Goal: Task Accomplishment & Management: Manage account settings

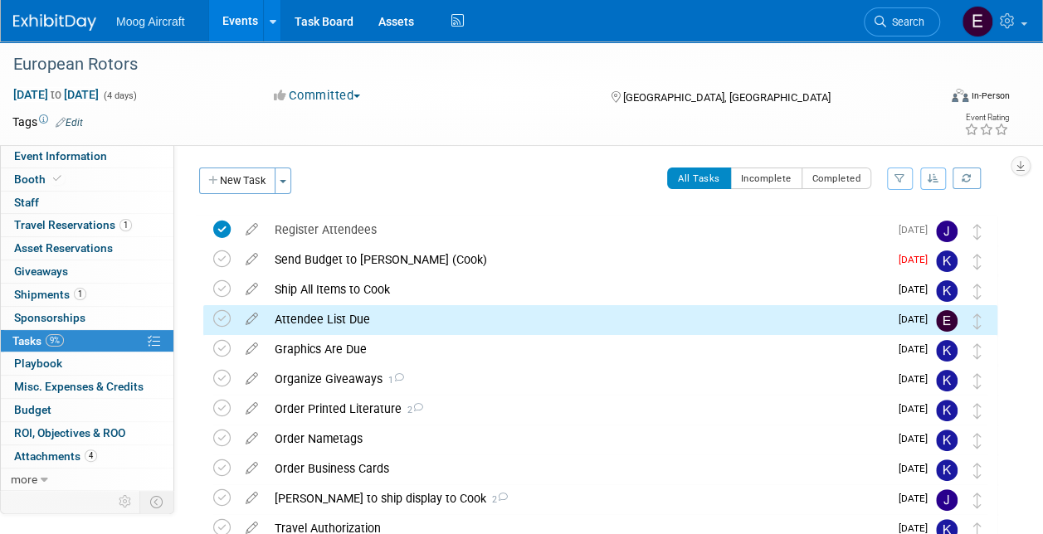
scroll to position [33, 0]
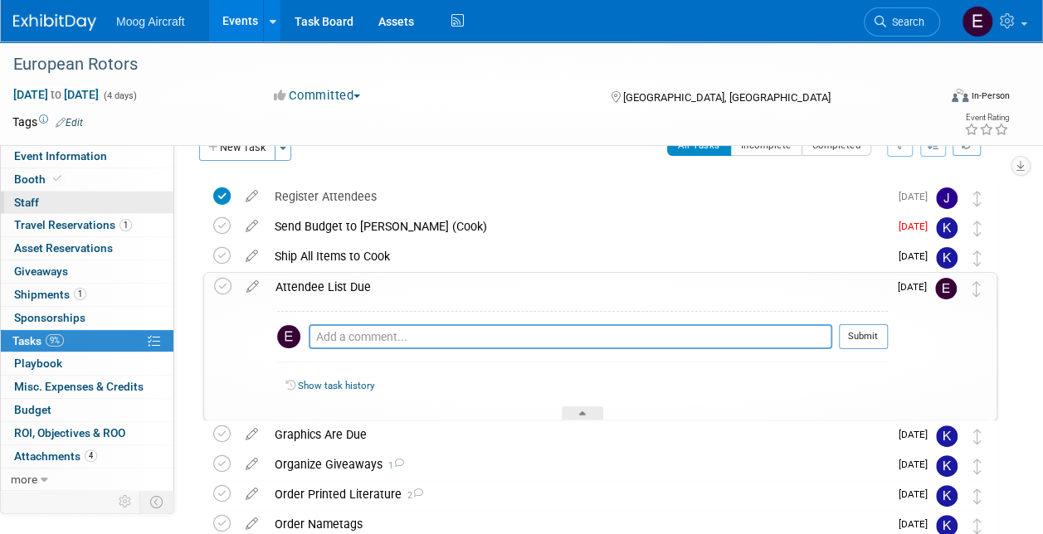
click at [118, 205] on link "0 Staff 0" at bounding box center [87, 203] width 173 height 22
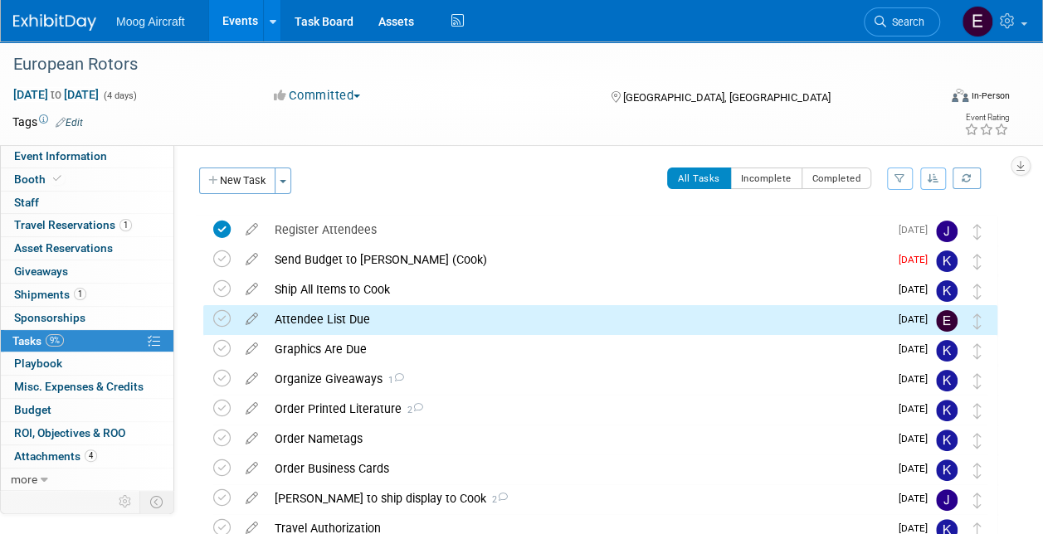
scroll to position [33, 0]
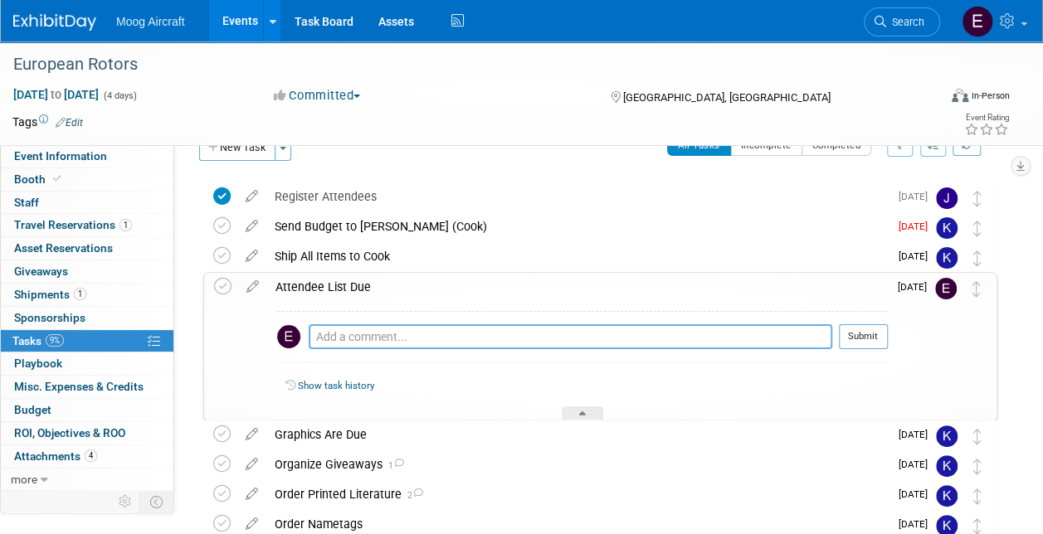
click at [536, 337] on textarea at bounding box center [571, 336] width 524 height 25
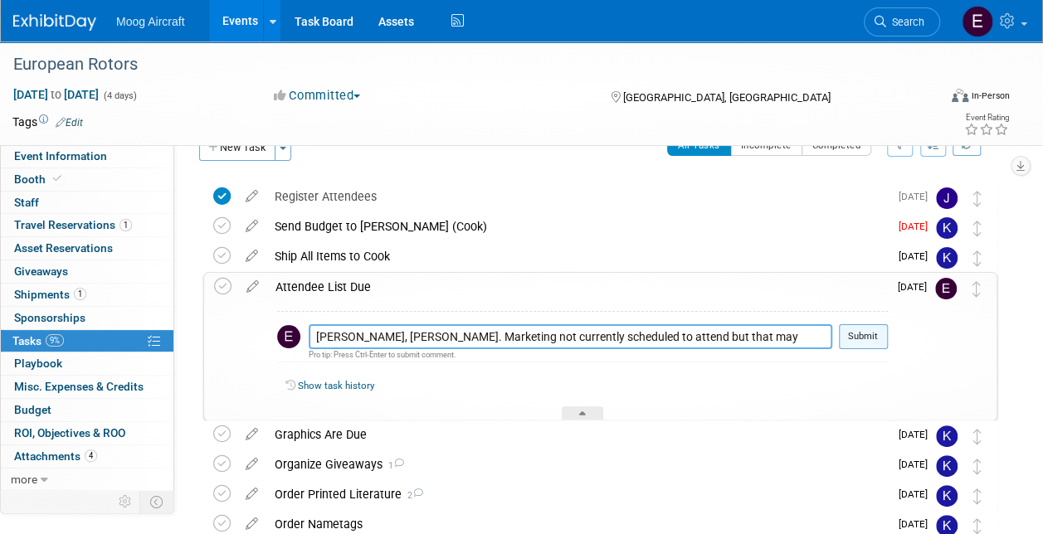
type textarea "Jack Somsen, Don Foster. Marketing not currently scheduled to attend but that m…"
click at [871, 342] on button "Submit" at bounding box center [863, 336] width 49 height 25
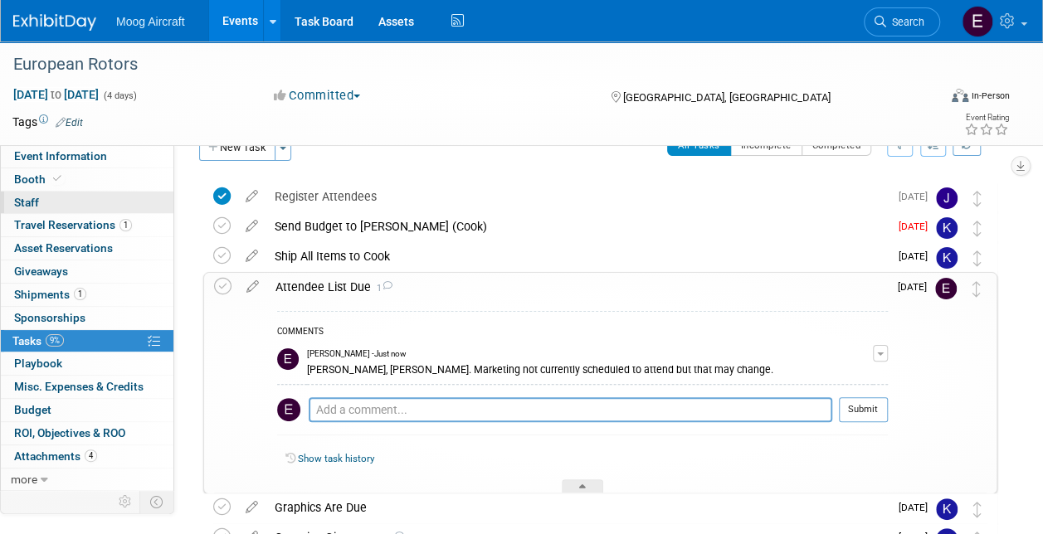
click at [113, 209] on link "0 Staff 0" at bounding box center [87, 203] width 173 height 22
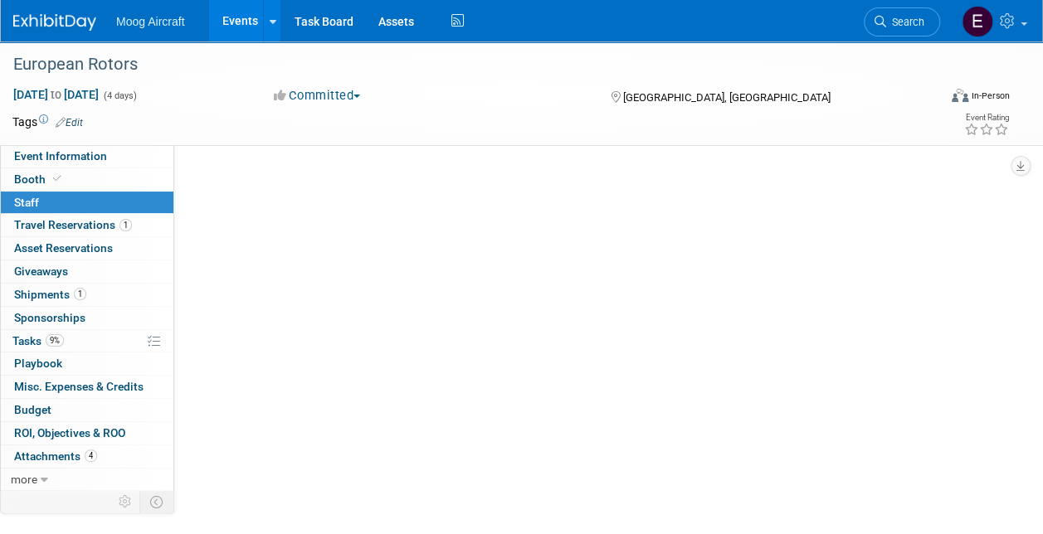
scroll to position [0, 0]
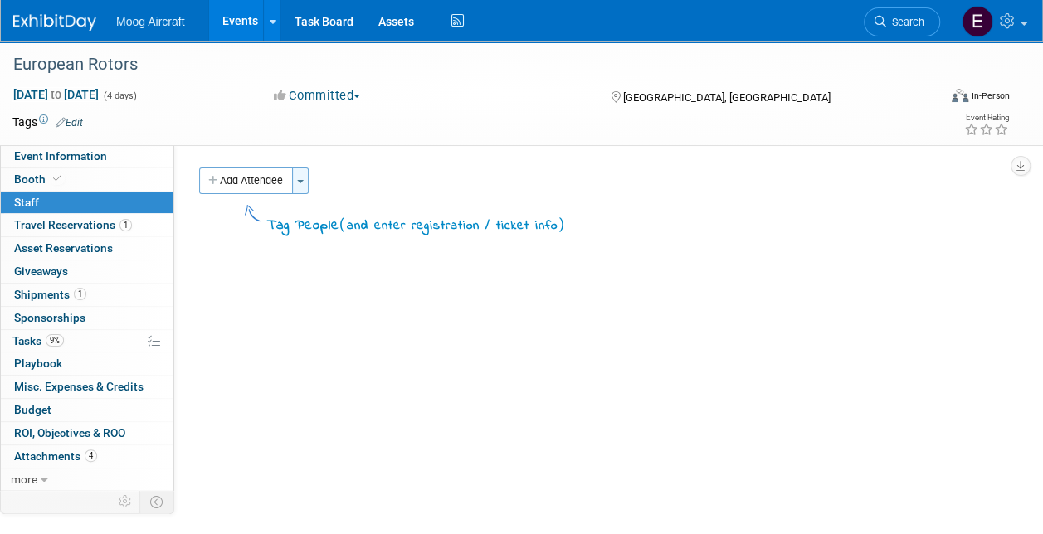
click at [300, 184] on button "Toggle Dropdown" at bounding box center [300, 181] width 17 height 27
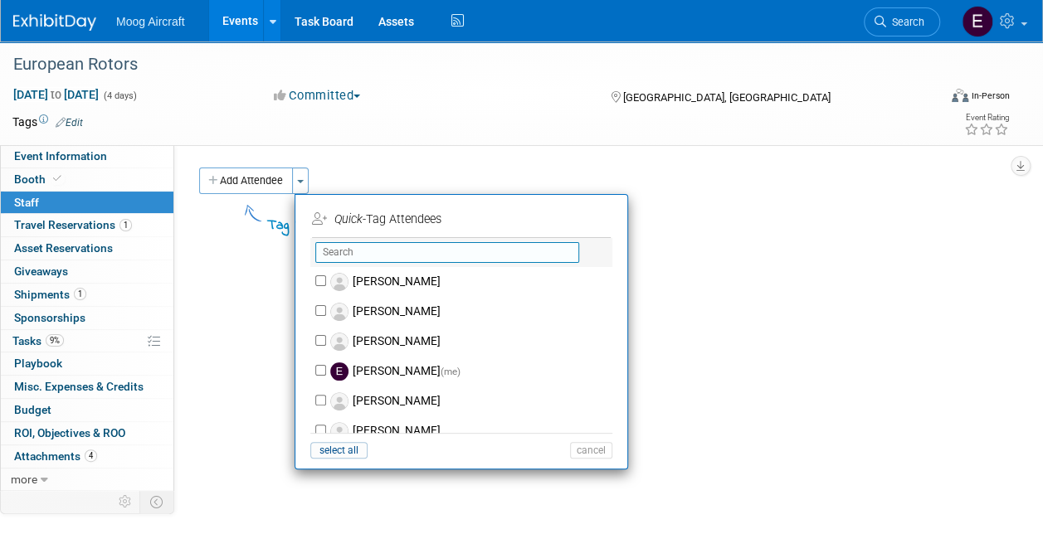
click at [364, 248] on input "text" at bounding box center [447, 252] width 264 height 21
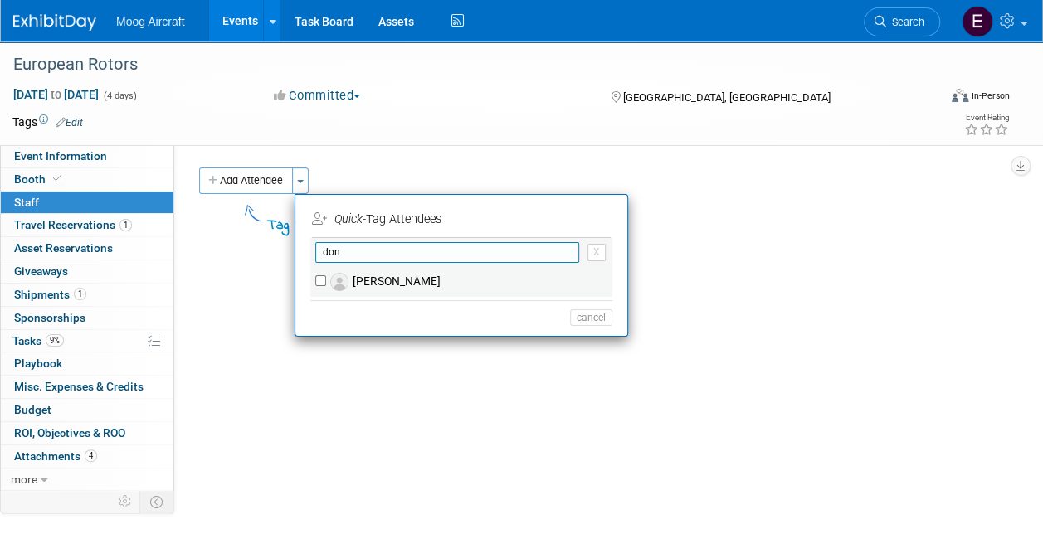
type input "don"
click at [379, 291] on label "[PERSON_NAME]" at bounding box center [472, 282] width 292 height 30
click at [326, 286] on input "[PERSON_NAME]" at bounding box center [320, 280] width 11 height 11
checkbox input "true"
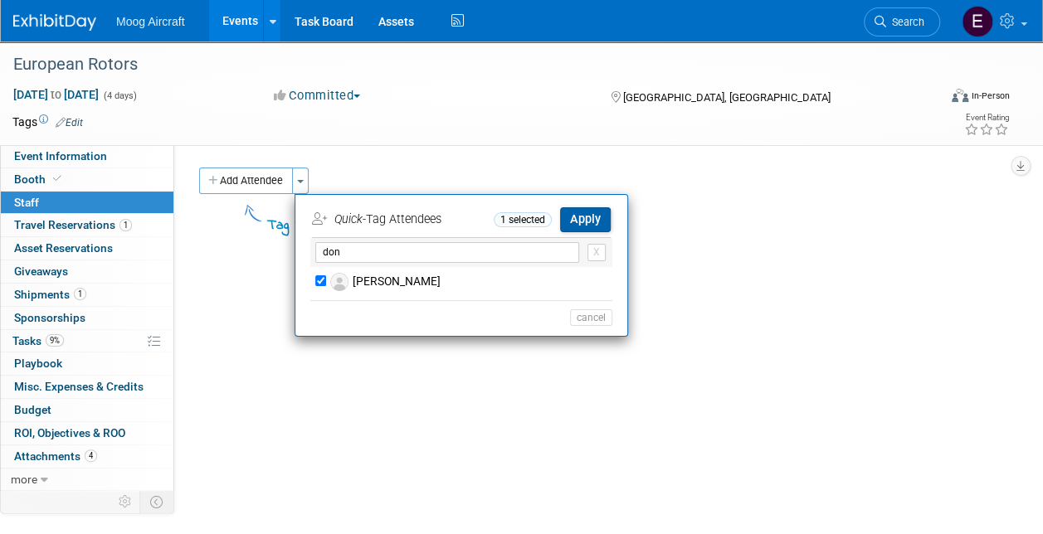
click at [580, 221] on button "Apply" at bounding box center [585, 219] width 51 height 24
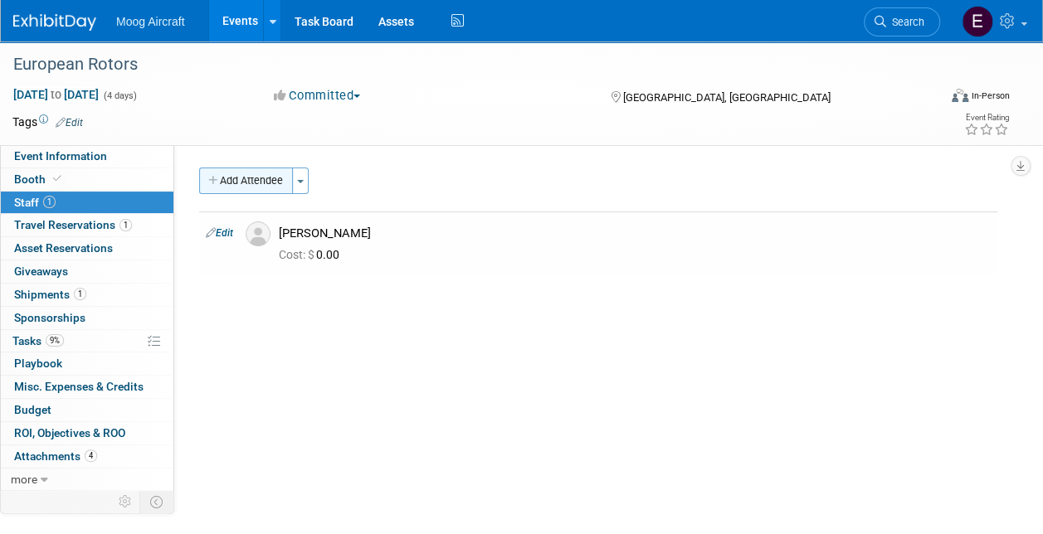
click at [284, 186] on button "Add Attendee" at bounding box center [246, 181] width 94 height 27
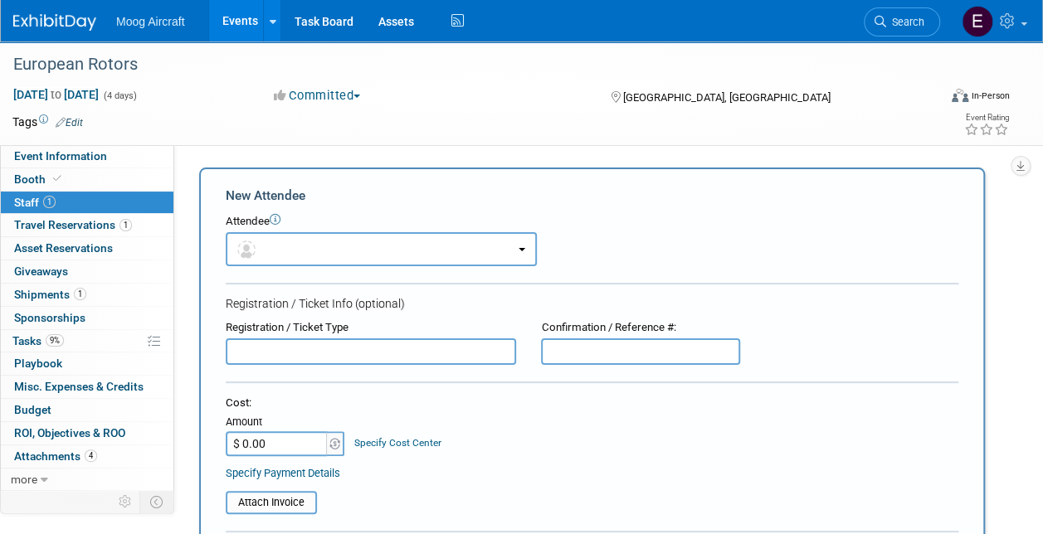
click at [671, 151] on div "Event Website: Edit https://europeanrotors.eu/ Event Venue Name: Koelnmesse Eve…" at bounding box center [591, 316] width 835 height 343
click at [521, 108] on div "Nov 17, 2025 to Nov 20, 2025 (4 days) Nov 17, 2025 to Nov 20, 2025 Committed Co…" at bounding box center [511, 98] width 1022 height 25
click at [425, 246] on button "button" at bounding box center [381, 249] width 311 height 34
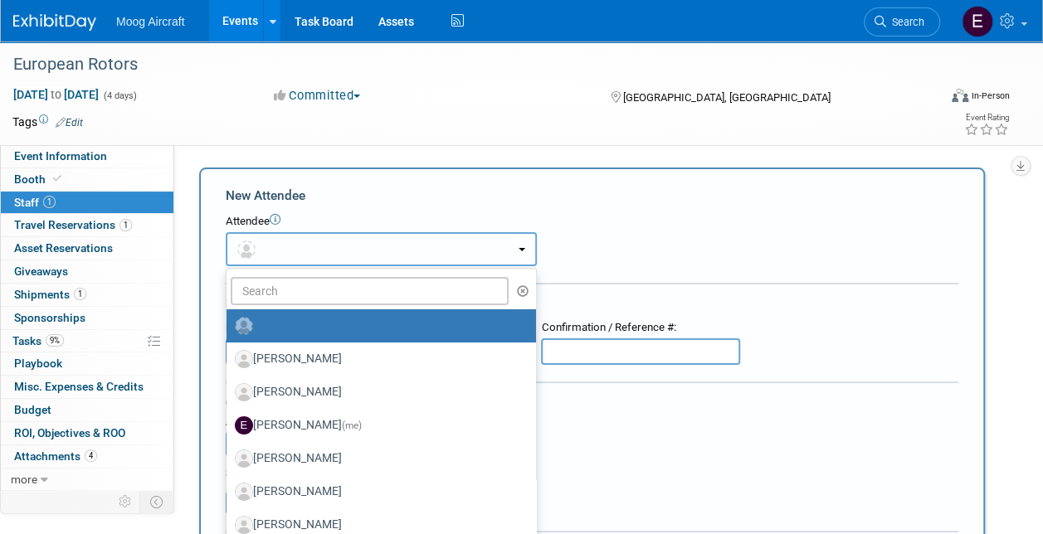
click at [424, 246] on button "button" at bounding box center [381, 249] width 311 height 34
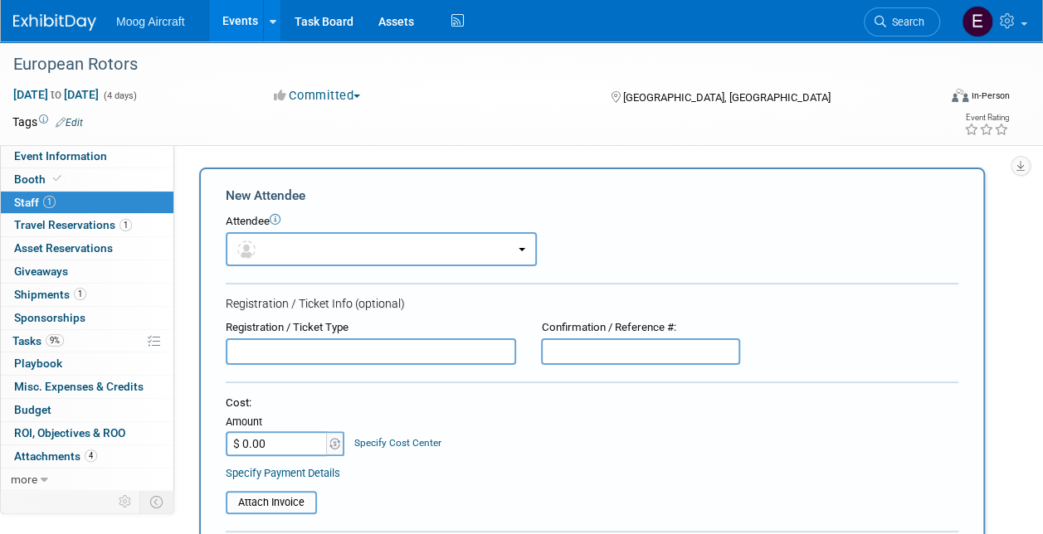
drag, startPoint x: 400, startPoint y: 139, endPoint x: 377, endPoint y: 139, distance: 23.2
click at [377, 139] on div "European Rotors Nov 17, 2025 to Nov 20, 2025 (4 days) Nov 17, 2025 to Nov 20, 2…" at bounding box center [521, 93] width 1043 height 104
click at [74, 195] on link "1 Staff 1" at bounding box center [87, 203] width 173 height 22
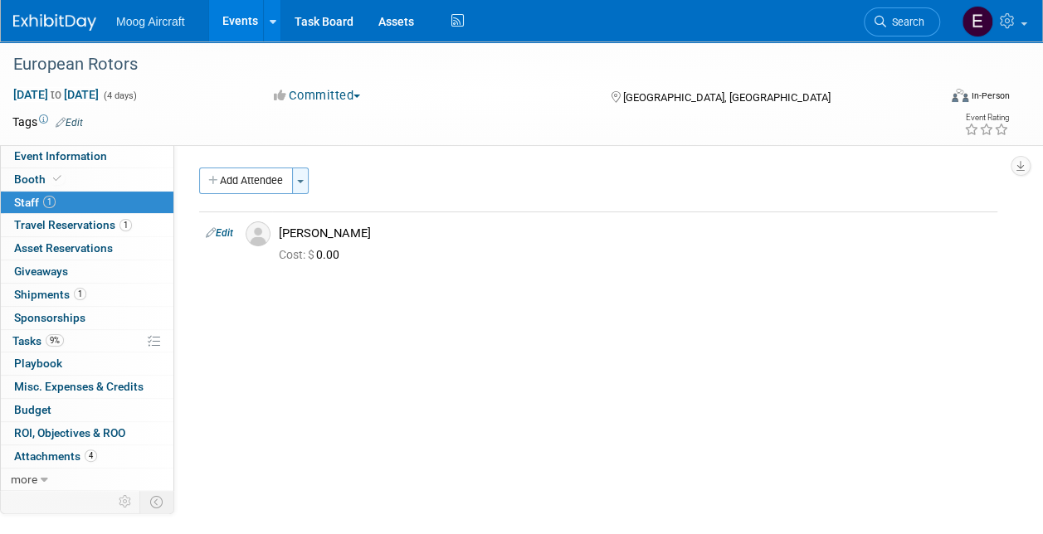
click at [300, 190] on button "Toggle Dropdown" at bounding box center [300, 181] width 17 height 27
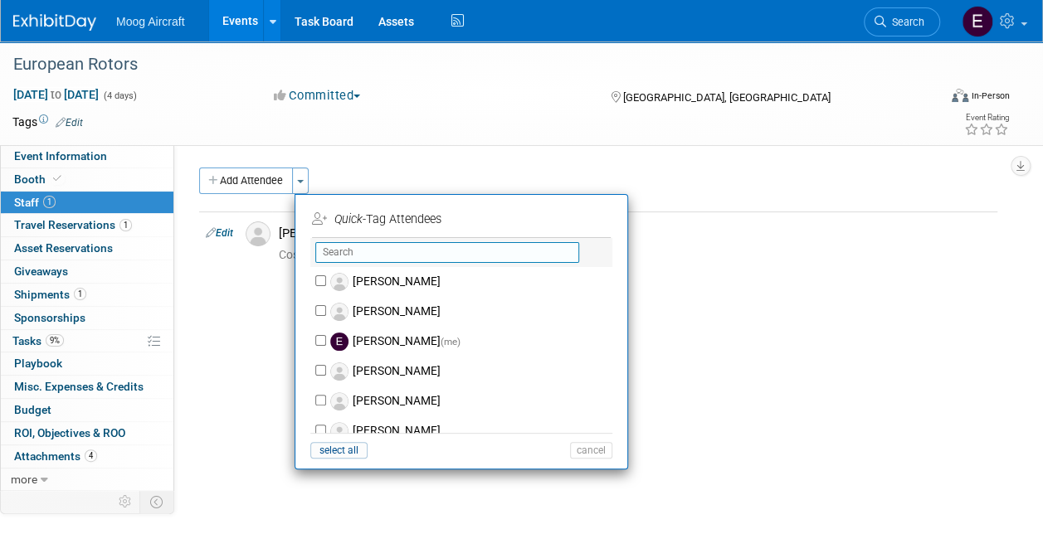
click at [352, 246] on input "text" at bounding box center [447, 252] width 264 height 21
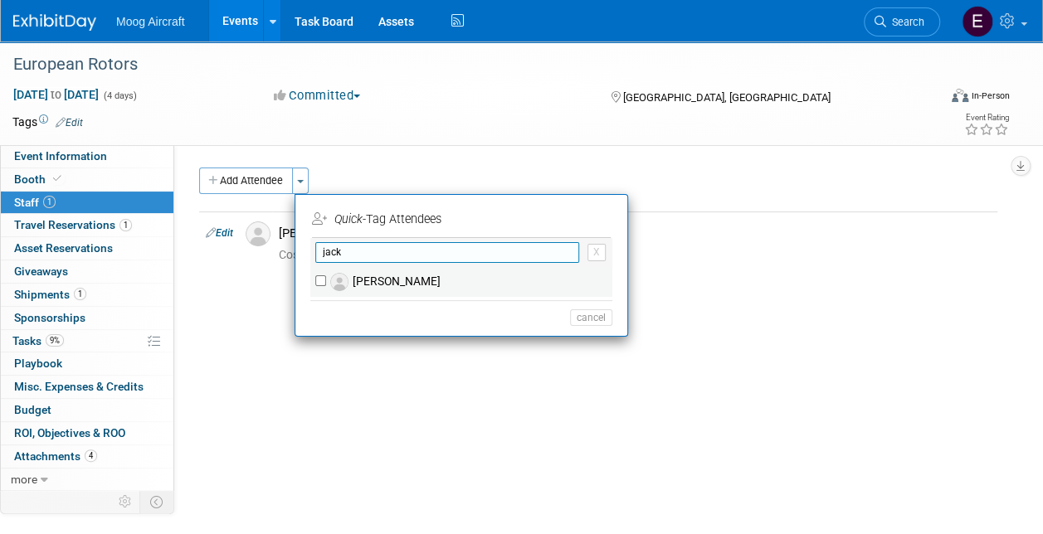
type input "jack"
click at [387, 285] on label "[PERSON_NAME]" at bounding box center [472, 282] width 292 height 30
click at [326, 285] on input "[PERSON_NAME]" at bounding box center [320, 280] width 11 height 11
checkbox input "true"
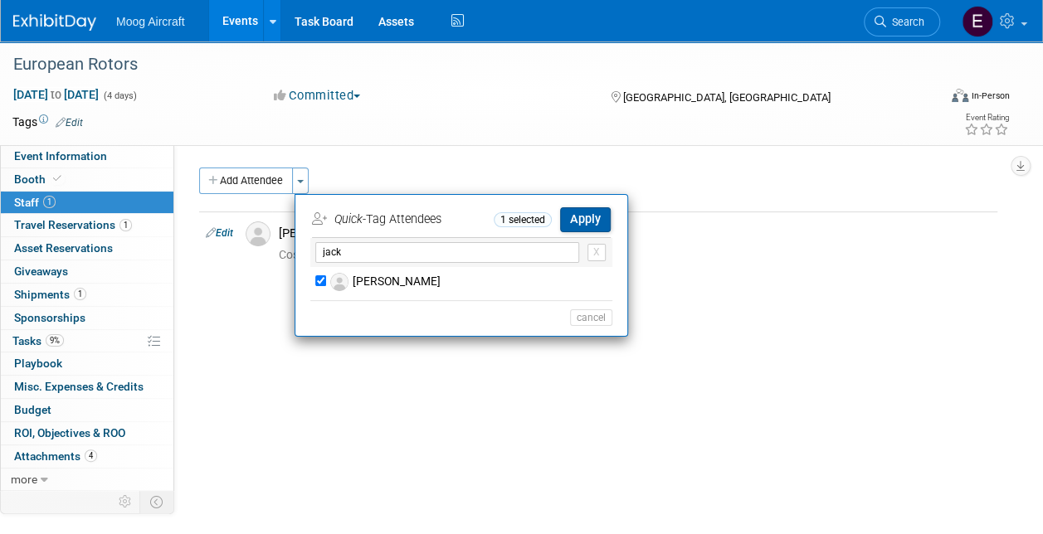
click at [598, 209] on button "Apply" at bounding box center [585, 219] width 51 height 24
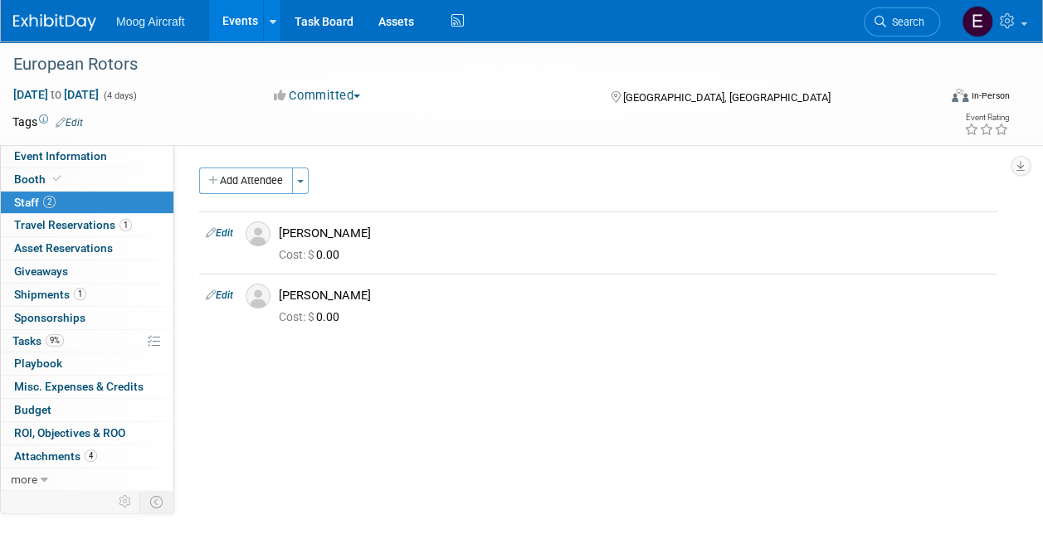
click at [261, 31] on link "Events" at bounding box center [239, 20] width 61 height 41
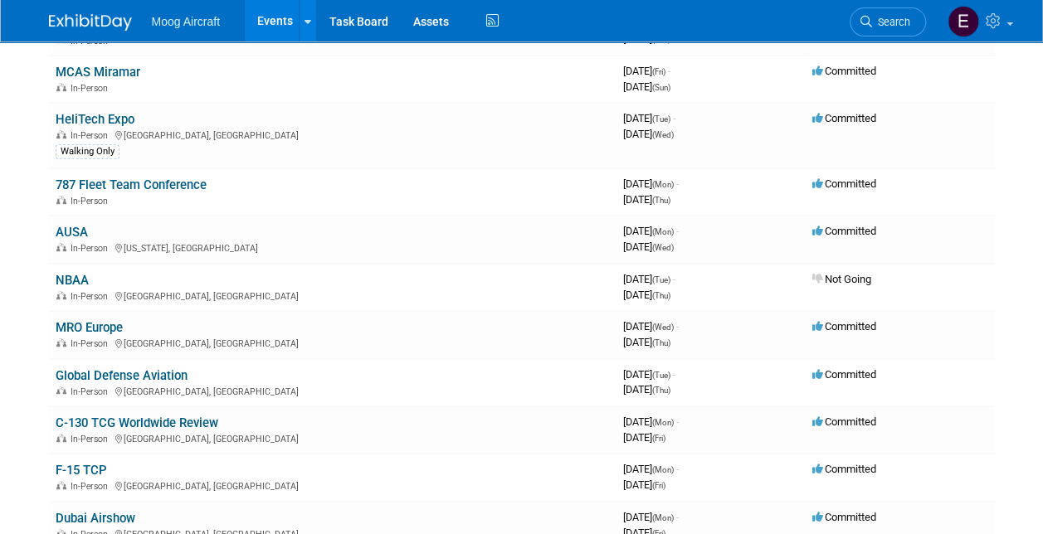
scroll to position [415, 0]
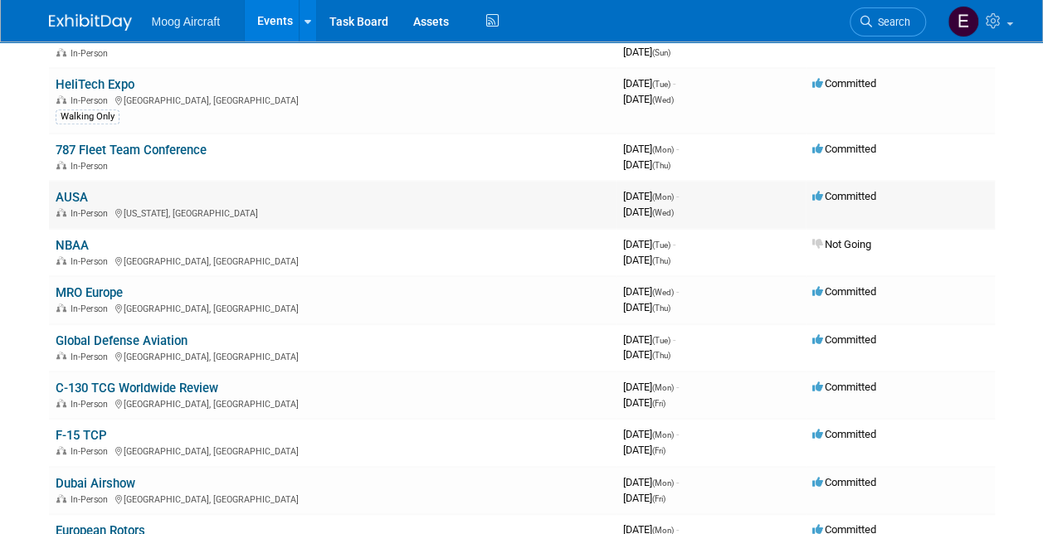
click at [71, 196] on link "AUSA" at bounding box center [72, 197] width 32 height 15
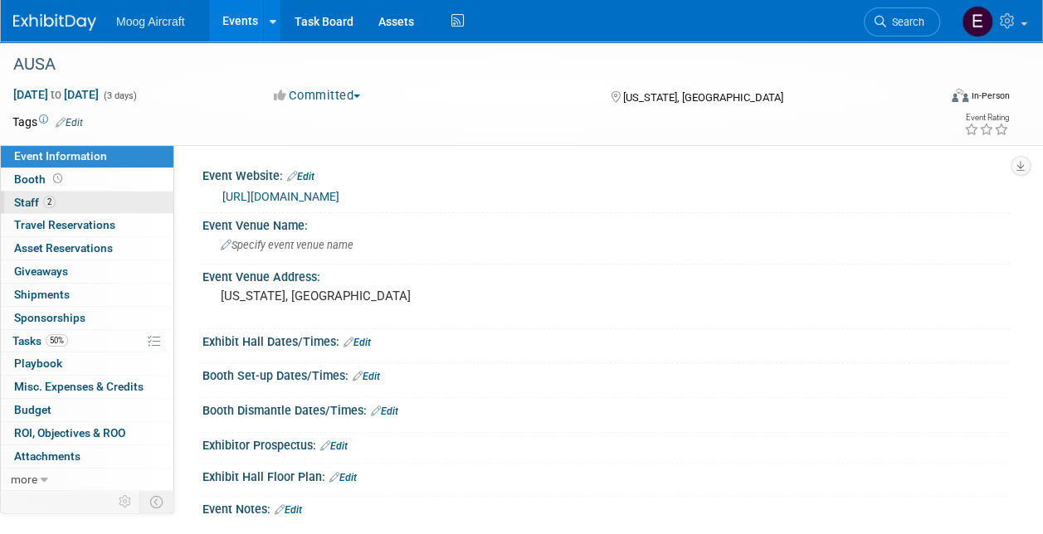
click at [63, 200] on link "2 Staff 2" at bounding box center [87, 203] width 173 height 22
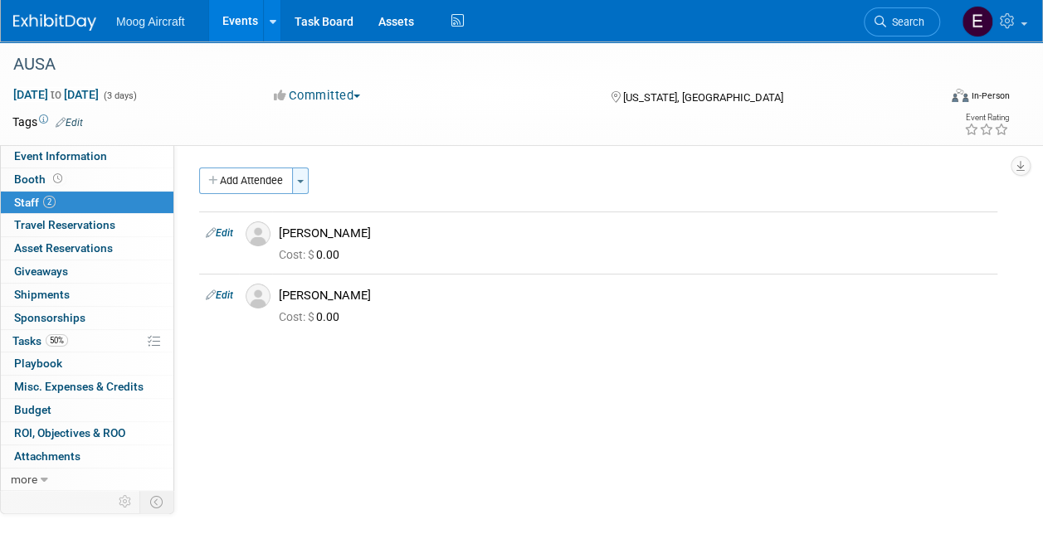
click at [303, 188] on button "Toggle Dropdown" at bounding box center [300, 181] width 17 height 27
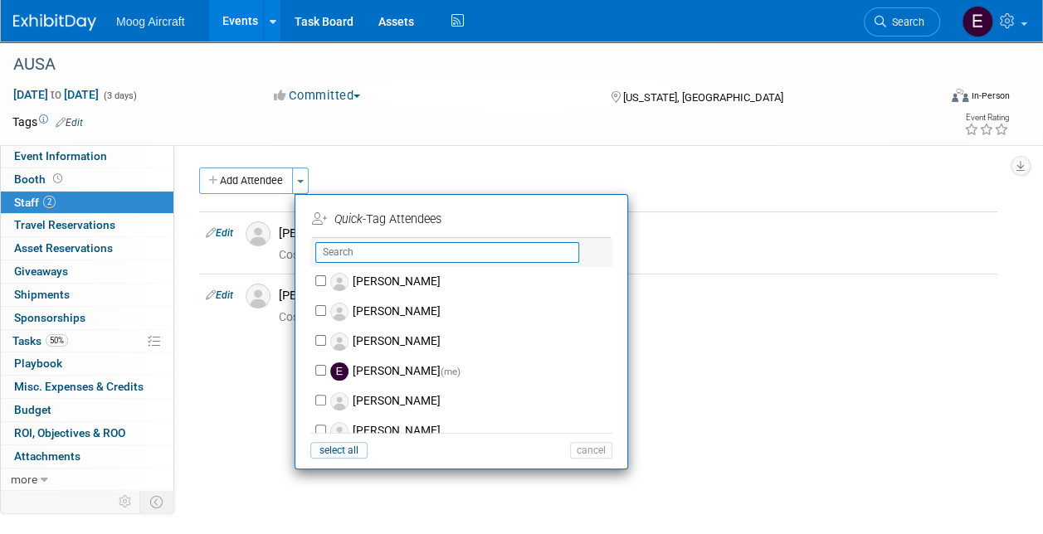
click at [368, 261] on input "text" at bounding box center [447, 252] width 264 height 21
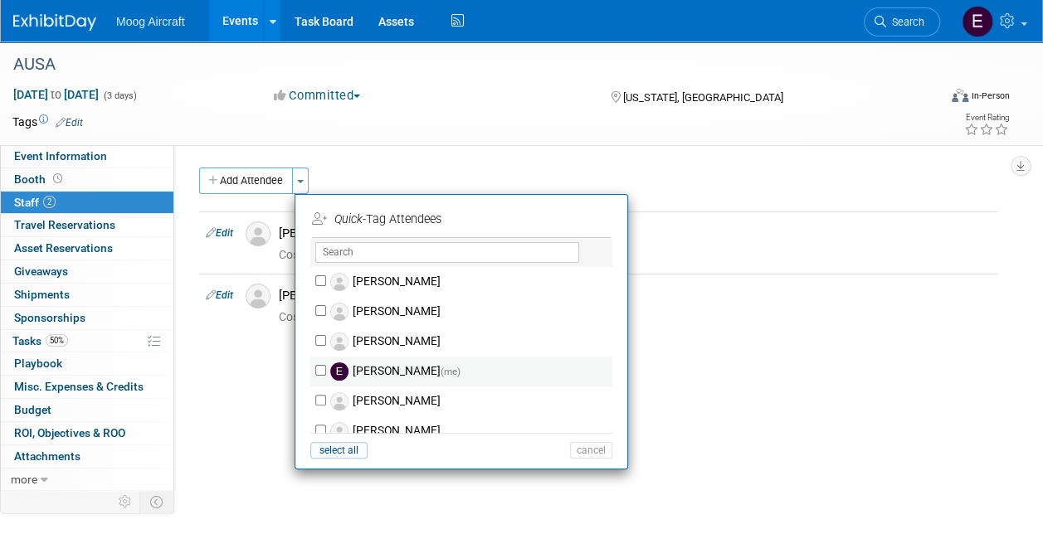
click at [389, 373] on label "Edward Popek (me)" at bounding box center [472, 372] width 292 height 30
click at [326, 373] on input "Edward Popek (me)" at bounding box center [320, 370] width 11 height 11
checkbox input "true"
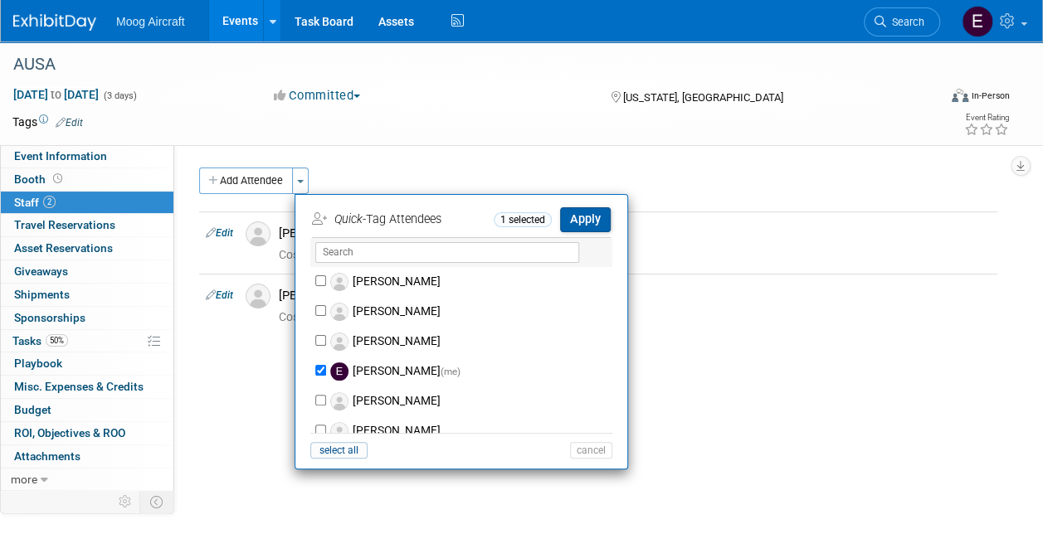
click at [572, 213] on button "Apply" at bounding box center [585, 219] width 51 height 24
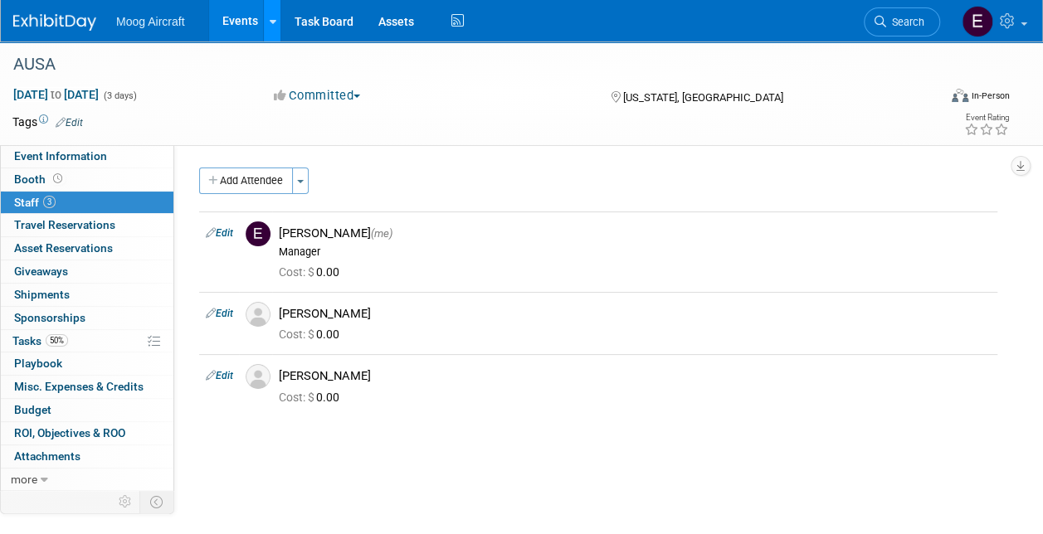
click at [264, 27] on link at bounding box center [271, 20] width 17 height 41
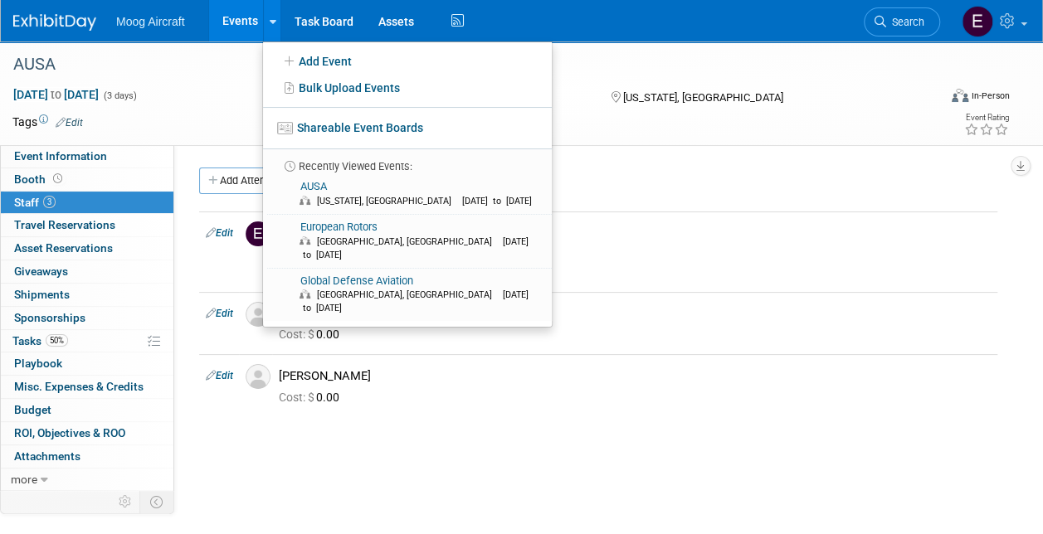
click at [249, 16] on link "Events" at bounding box center [239, 20] width 61 height 41
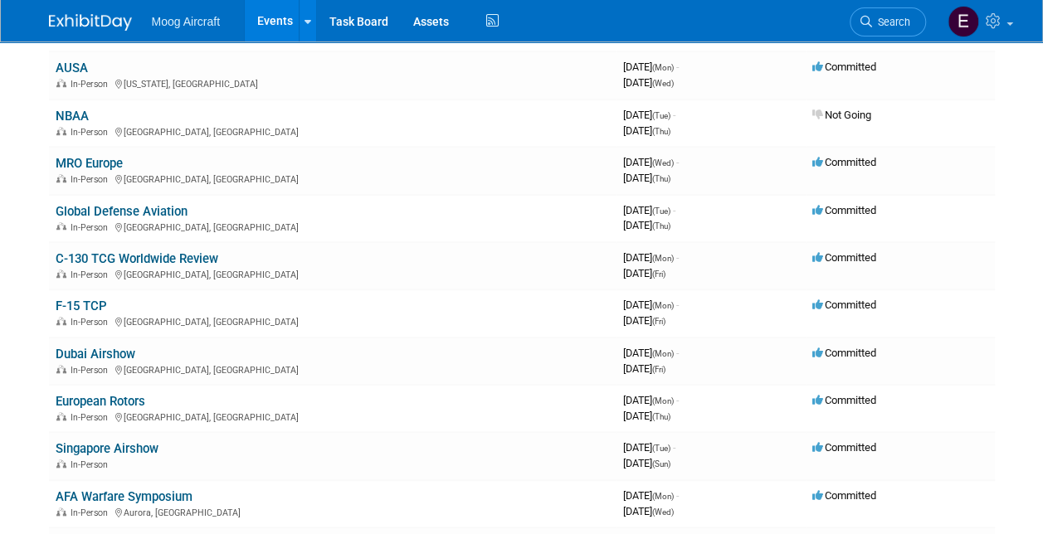
scroll to position [581, 0]
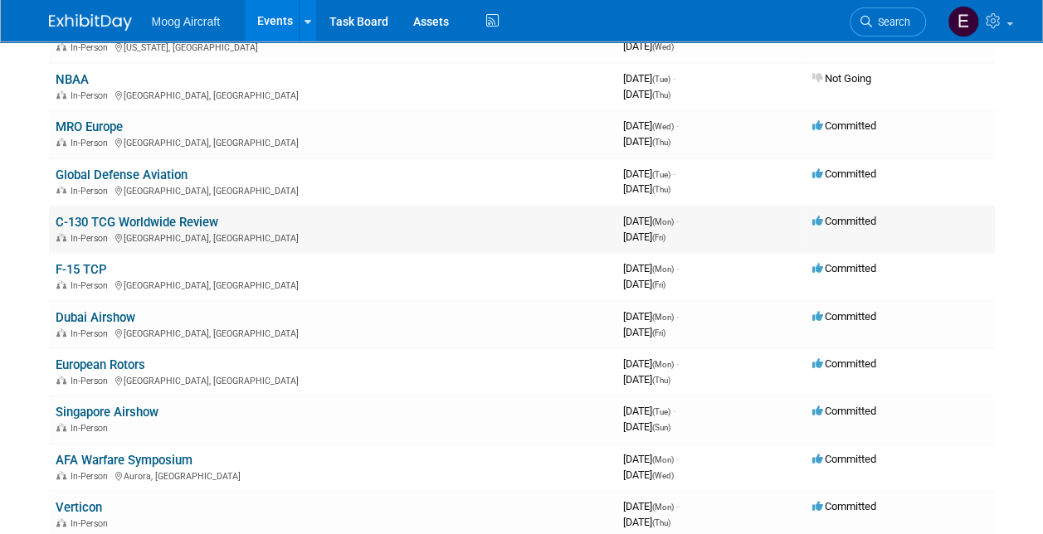
click at [197, 222] on link "C-130 TCG Worldwide Review" at bounding box center [137, 222] width 163 height 15
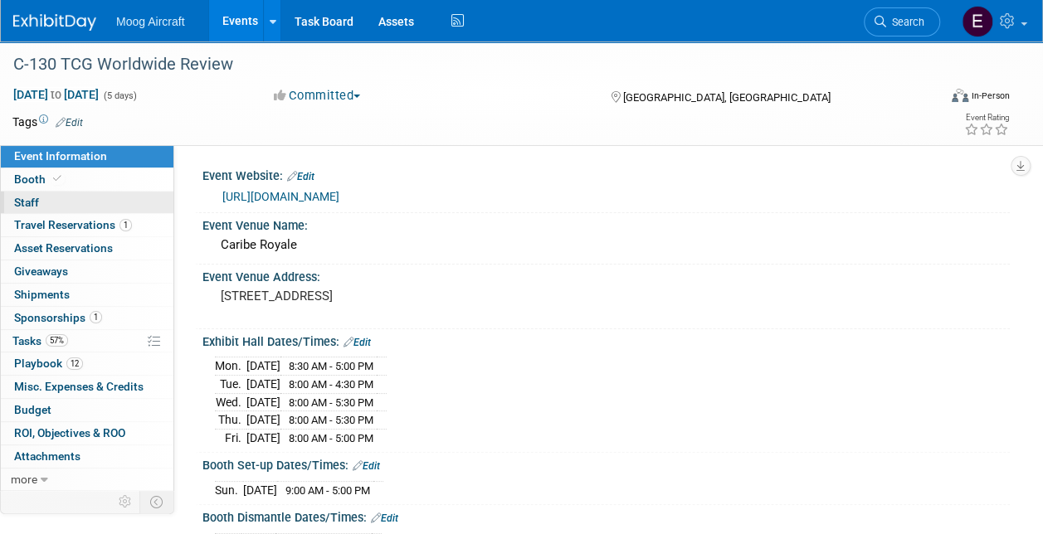
click at [51, 199] on link "0 Staff 0" at bounding box center [87, 203] width 173 height 22
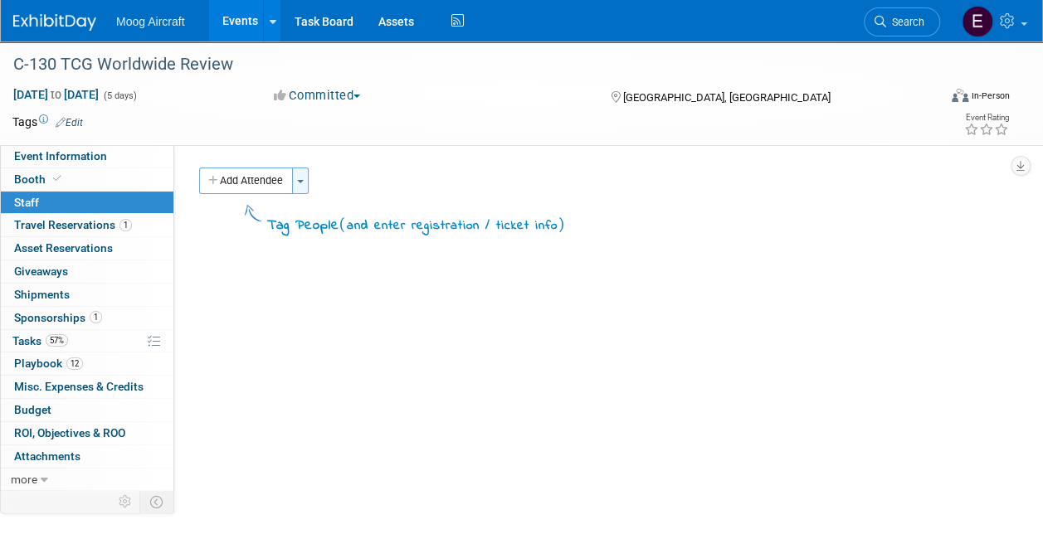
click at [302, 184] on button "Toggle Dropdown" at bounding box center [300, 181] width 17 height 27
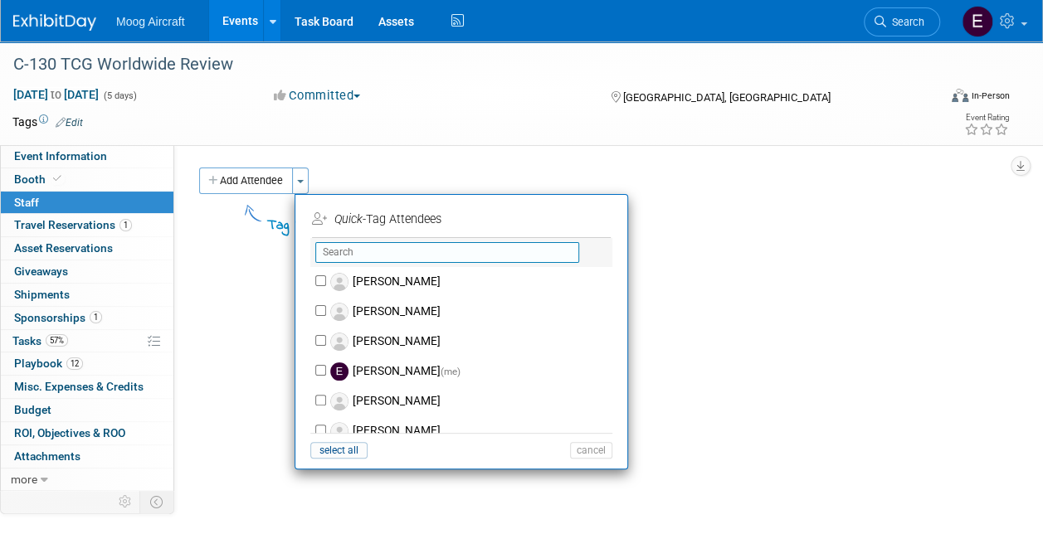
click at [364, 246] on input "text" at bounding box center [447, 252] width 264 height 21
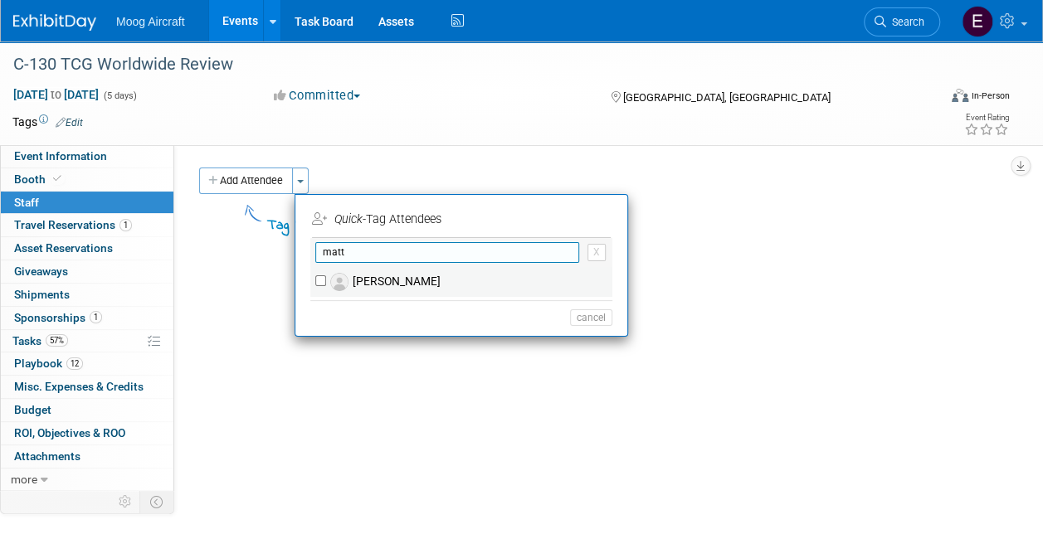
type input "matt"
click at [372, 275] on label "[PERSON_NAME]" at bounding box center [472, 282] width 292 height 30
click at [326, 275] on input "[PERSON_NAME]" at bounding box center [320, 280] width 11 height 11
checkbox input "true"
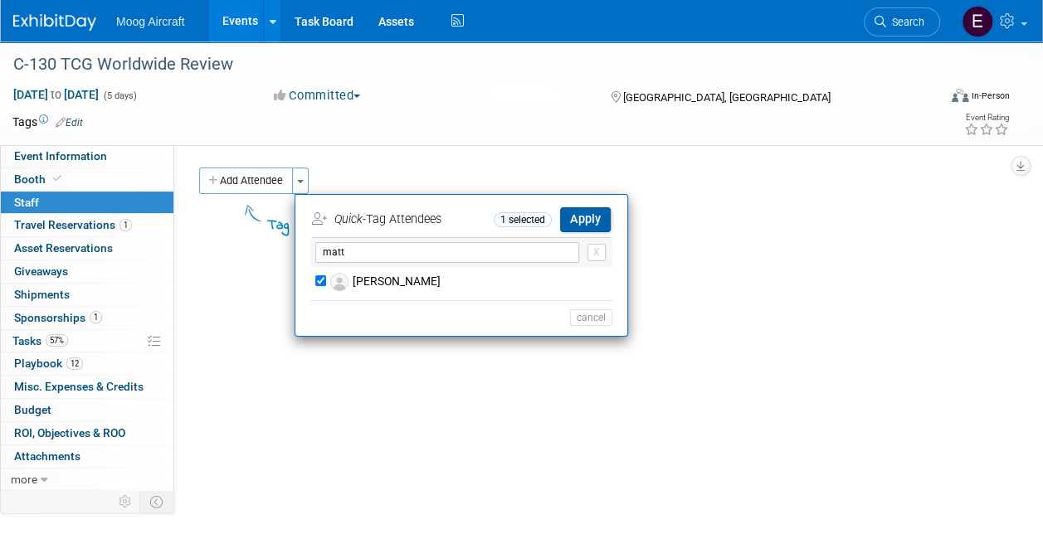
click at [584, 220] on button "Apply" at bounding box center [585, 219] width 51 height 24
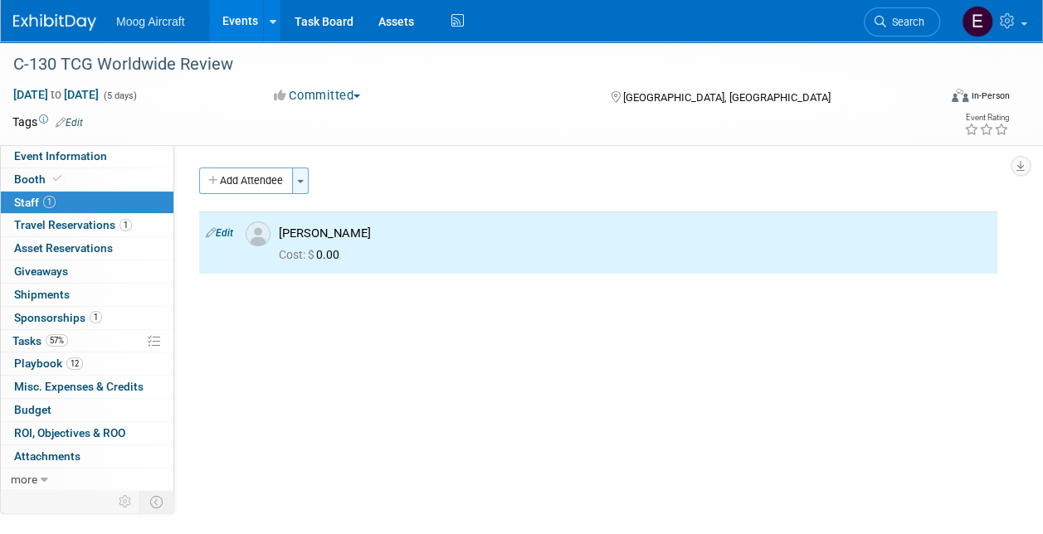
click at [307, 186] on button "Toggle Dropdown" at bounding box center [300, 181] width 17 height 27
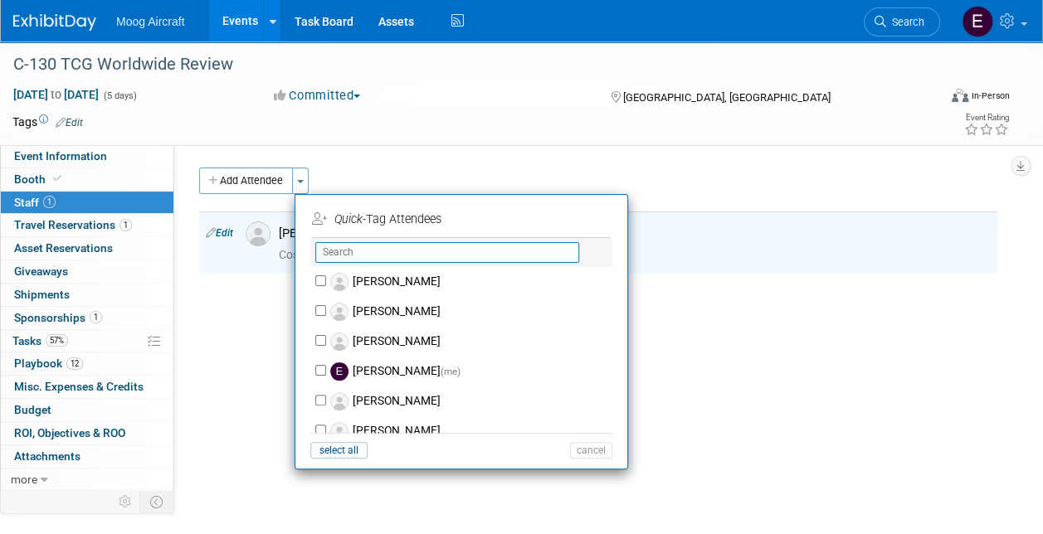
click at [368, 254] on input "text" at bounding box center [447, 252] width 264 height 21
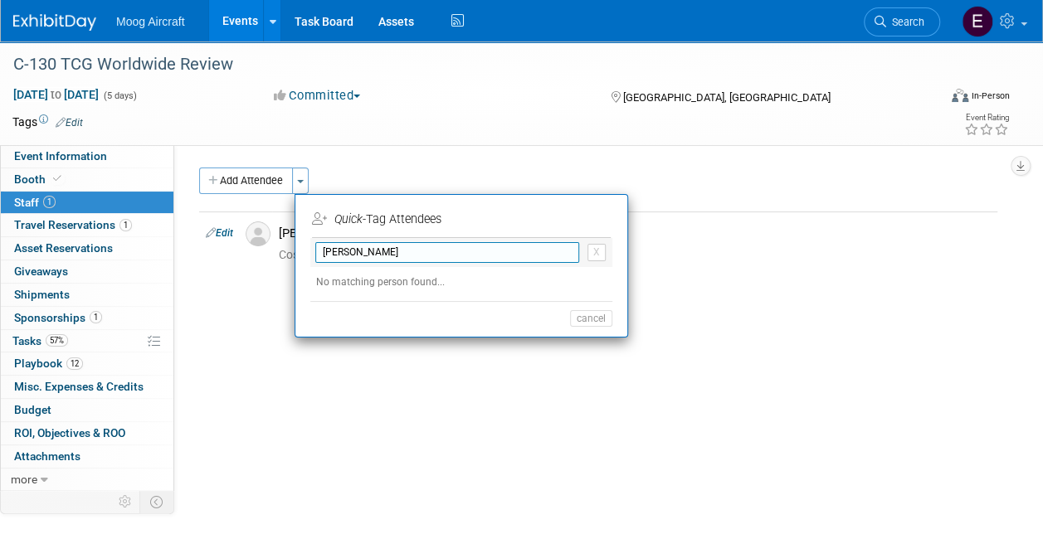
type input "[PERSON_NAME]"
click at [437, 279] on div "No matching person found..." at bounding box center [461, 286] width 302 height 22
click at [458, 256] on input "[PERSON_NAME]" at bounding box center [447, 252] width 264 height 21
click at [584, 191] on div "Add Attendee Toggle Dropdown Quick -Tag Attendees Apply" at bounding box center [598, 181] width 798 height 27
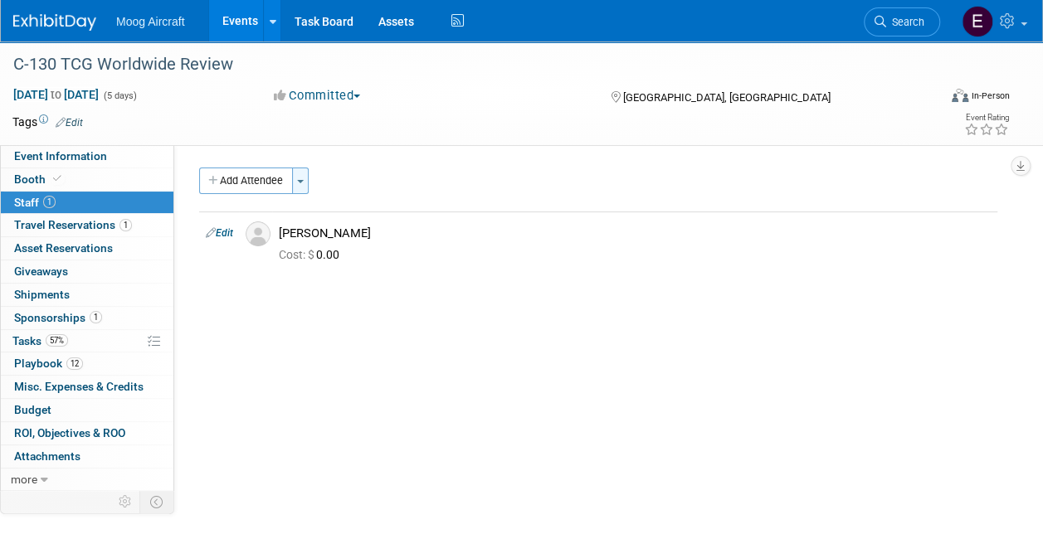
click at [302, 180] on span "button" at bounding box center [300, 181] width 7 height 3
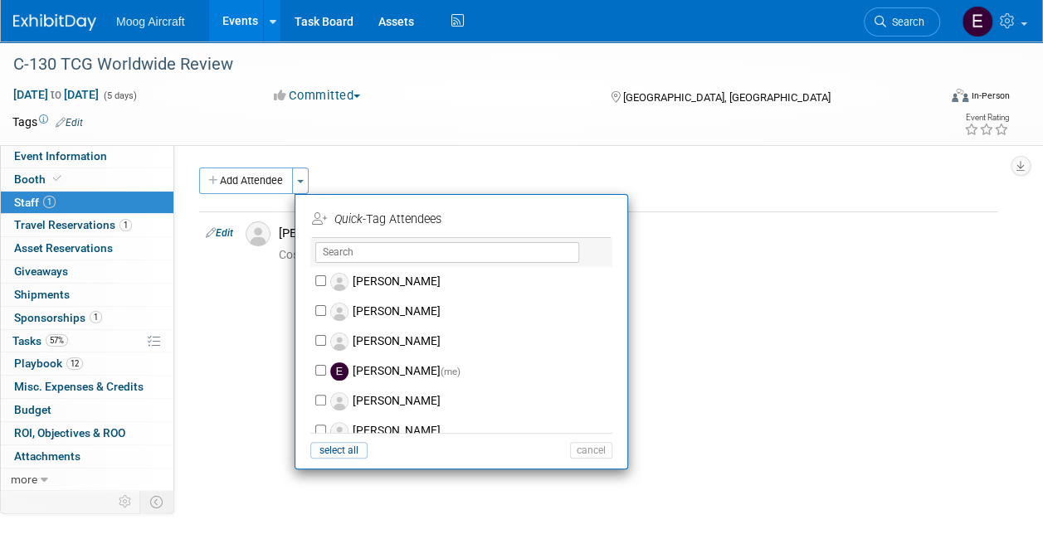
click at [352, 222] on icon "Quick" at bounding box center [348, 219] width 28 height 14
click at [211, 176] on icon "button" at bounding box center [214, 181] width 12 height 11
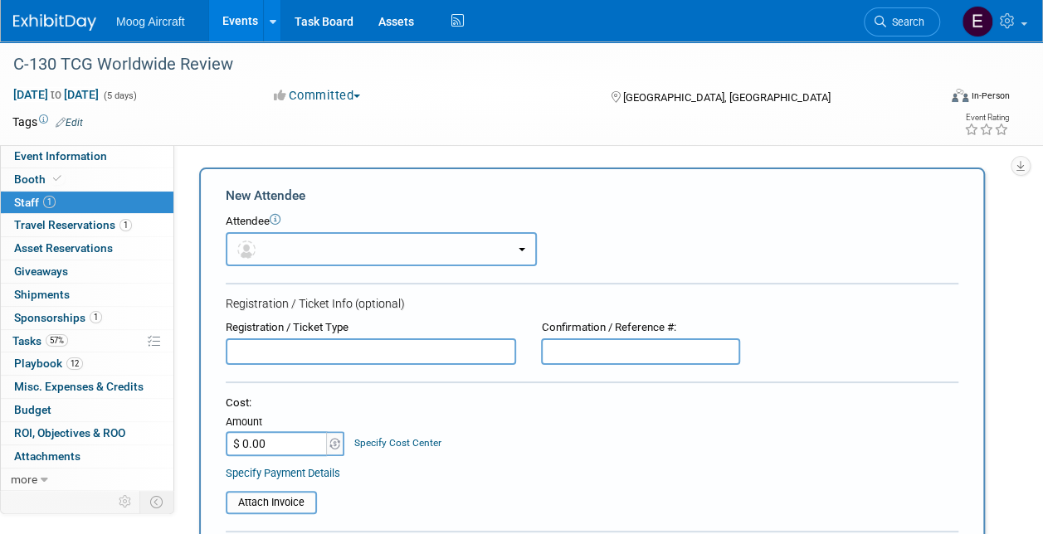
click at [323, 247] on button "button" at bounding box center [381, 249] width 311 height 34
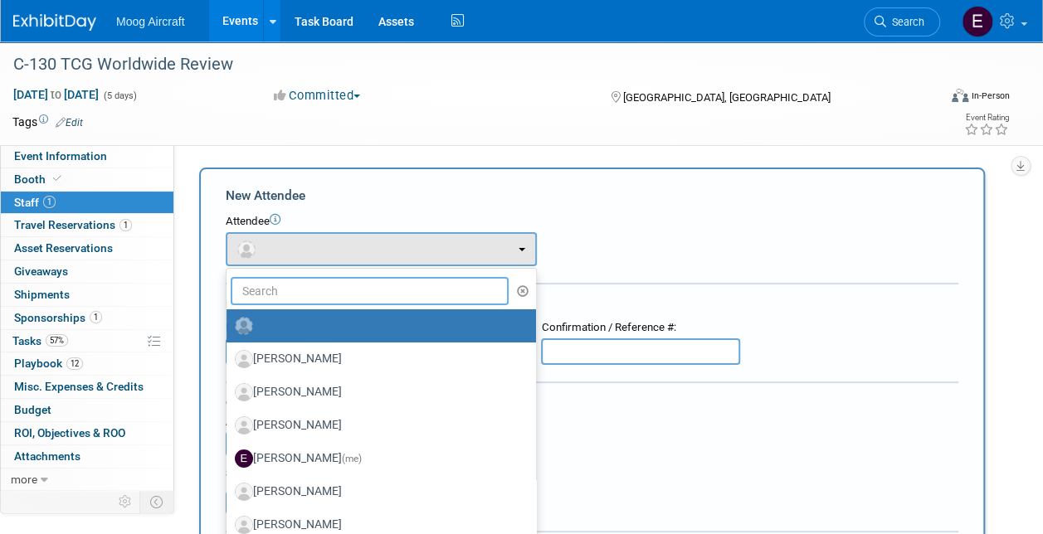
click at [307, 300] on input "text" at bounding box center [370, 291] width 278 height 28
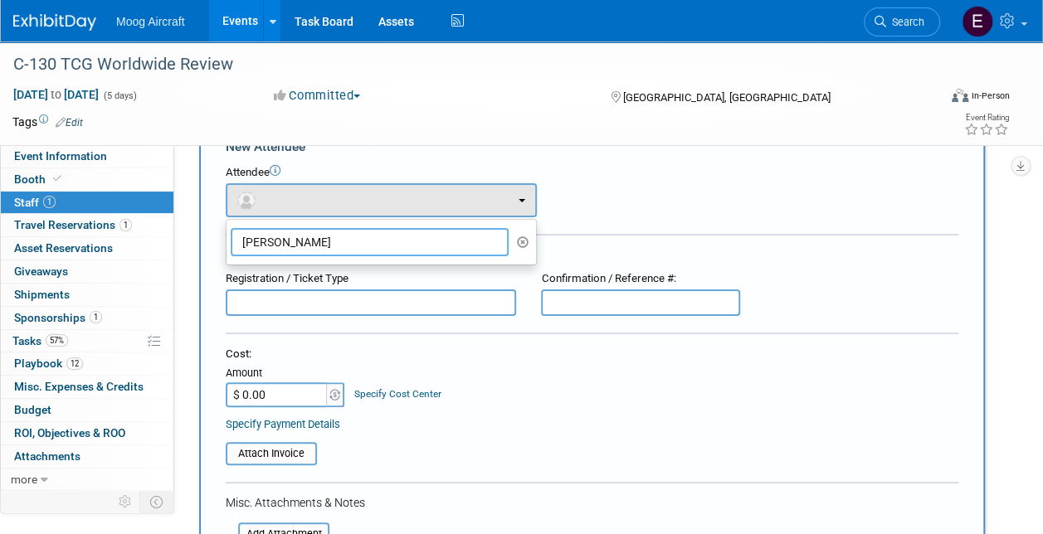
scroll to position [83, 0]
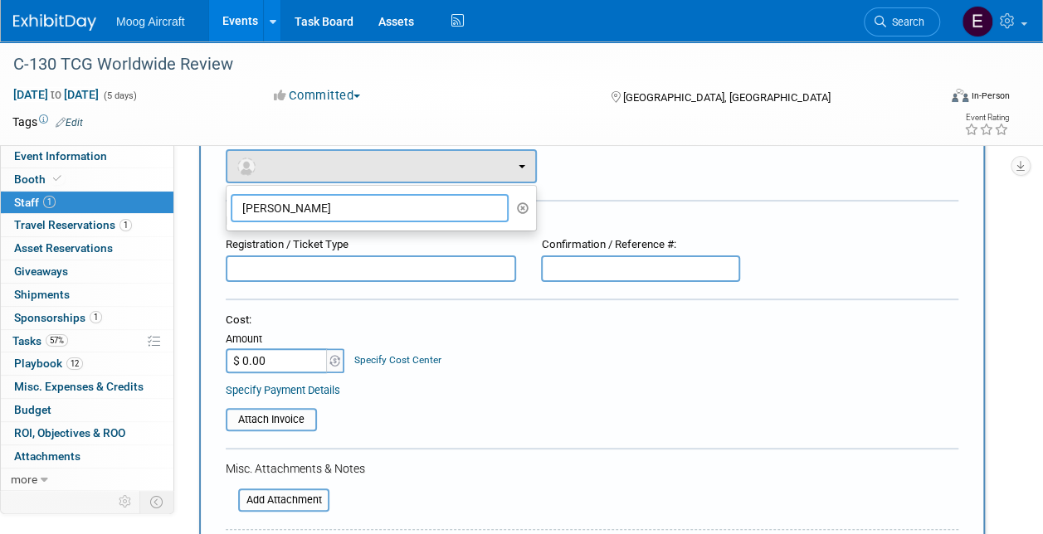
type input "[PERSON_NAME]"
click at [504, 403] on div "Attach Invoice" at bounding box center [592, 414] width 733 height 34
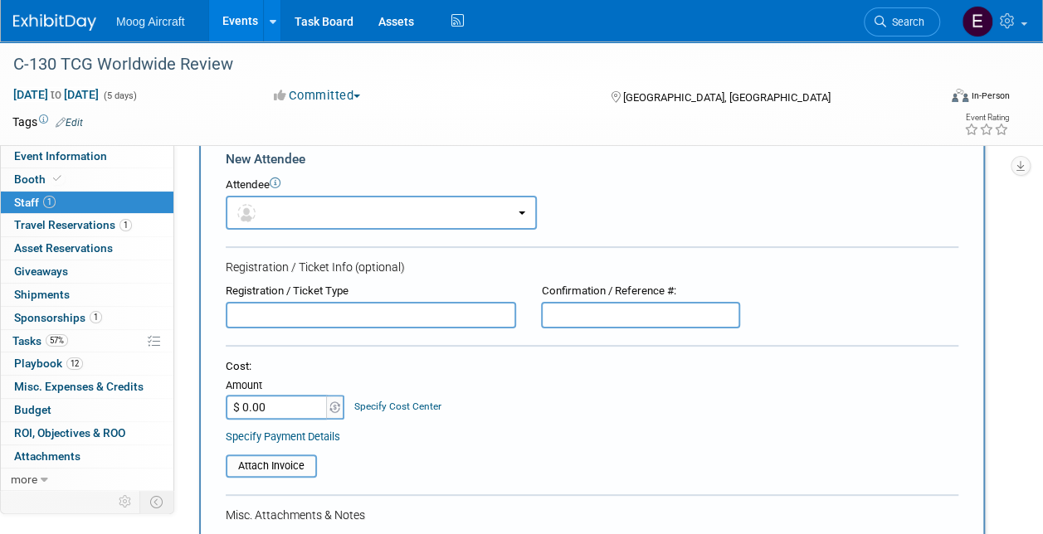
scroll to position [0, 0]
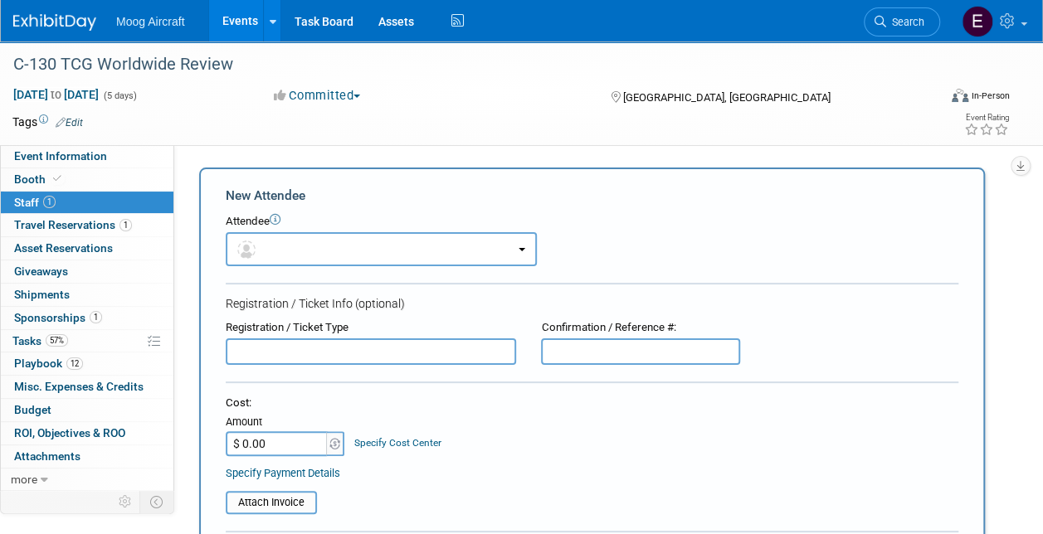
click at [280, 221] on icon at bounding box center [275, 219] width 11 height 11
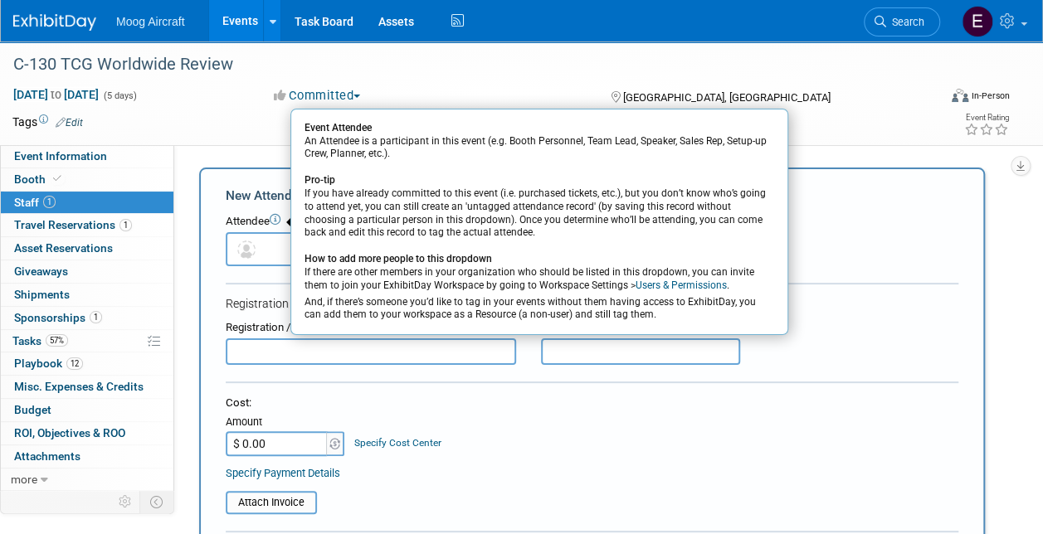
click at [390, 400] on div "Cost:" at bounding box center [592, 404] width 733 height 16
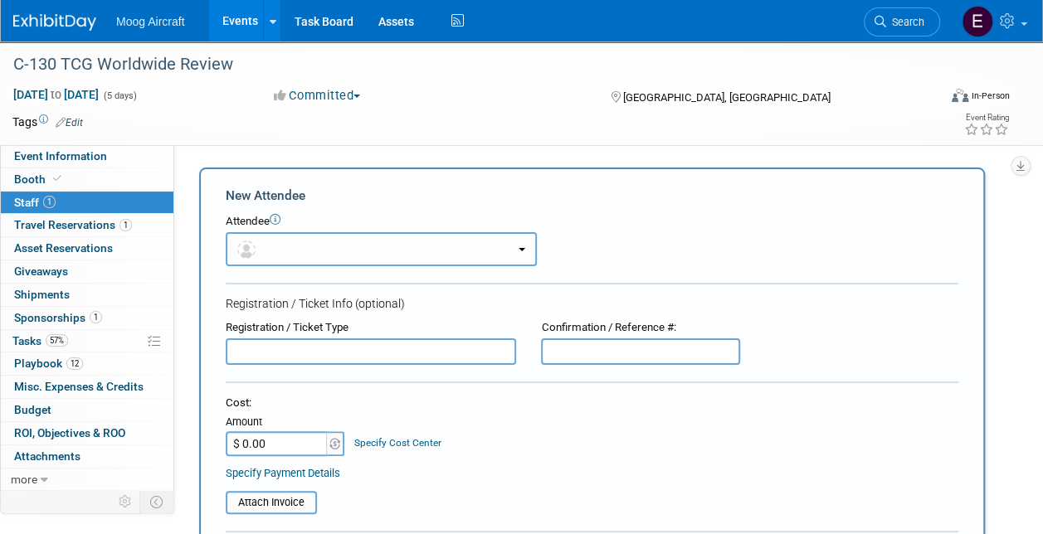
click at [529, 246] on button "button" at bounding box center [381, 249] width 311 height 34
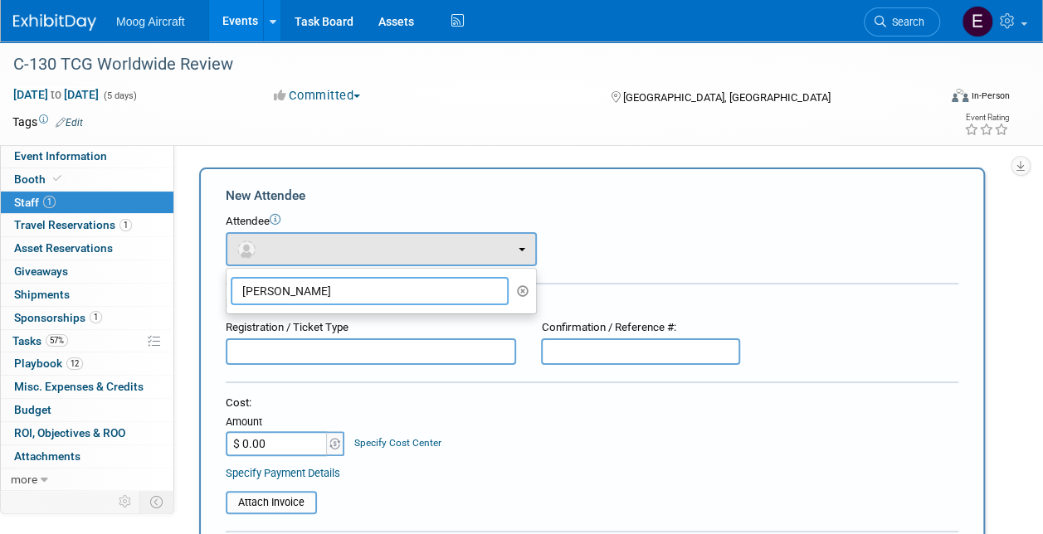
click at [421, 287] on input "[PERSON_NAME]" at bounding box center [370, 291] width 278 height 28
click at [523, 294] on icon "button" at bounding box center [523, 291] width 12 height 12
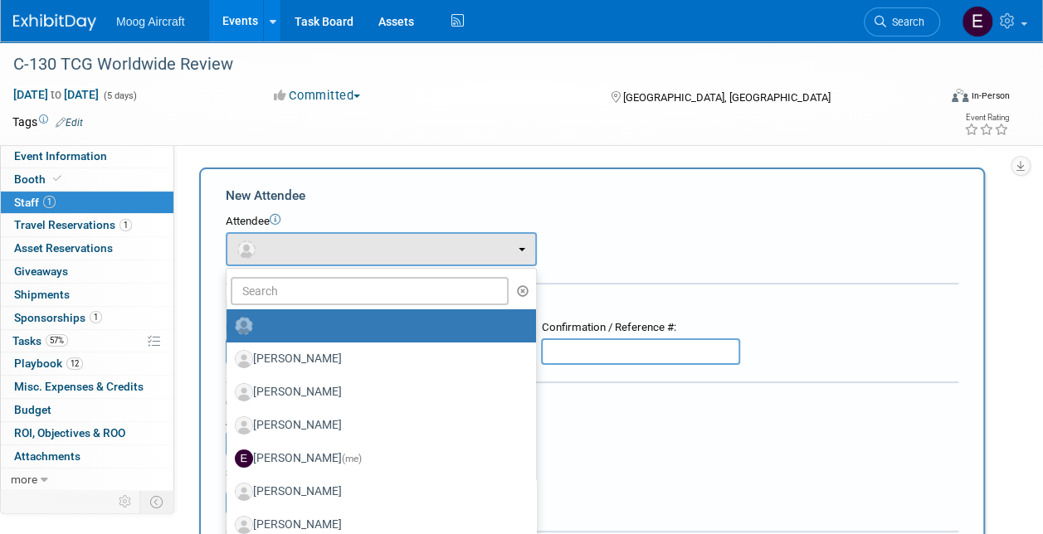
click at [613, 261] on div "Attendee <img src="[URL][DOMAIN_NAME]" style="width: 22px; height: 22px; border…" at bounding box center [592, 240] width 733 height 52
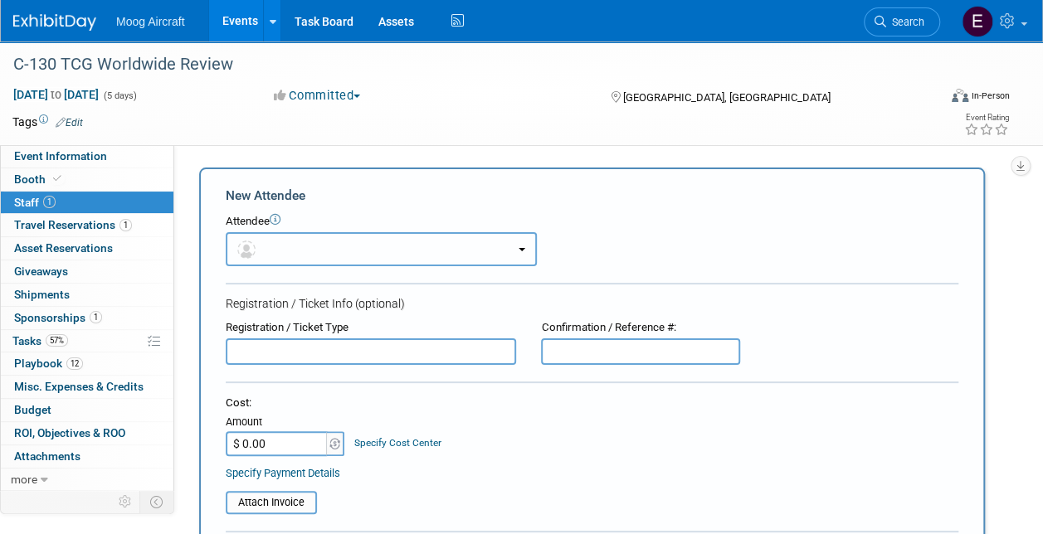
click at [387, 255] on button "button" at bounding box center [381, 249] width 311 height 34
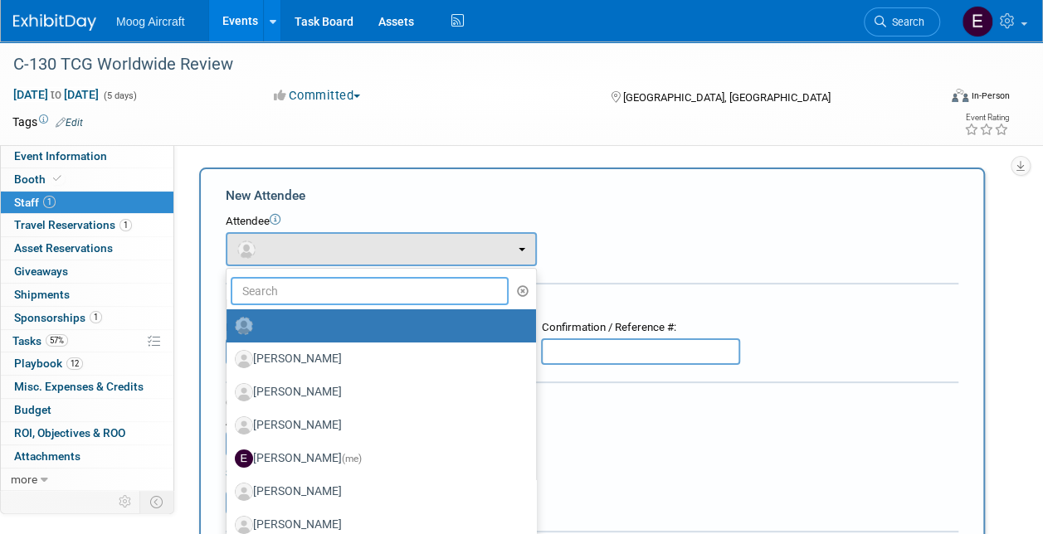
click at [337, 299] on input "text" at bounding box center [370, 291] width 278 height 28
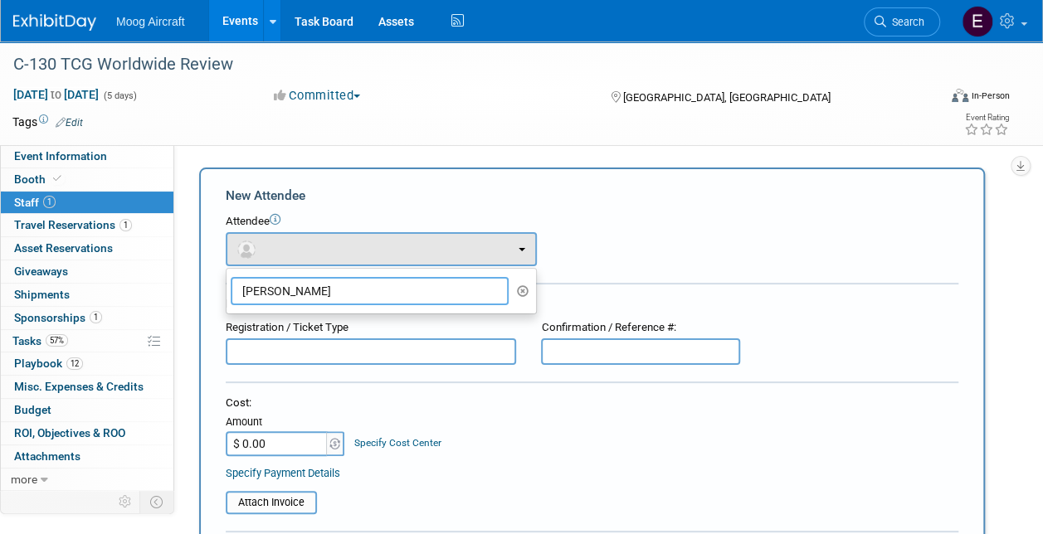
type input "[PERSON_NAME]"
click at [574, 305] on div "Registration / Ticket Info (optional)" at bounding box center [592, 303] width 733 height 17
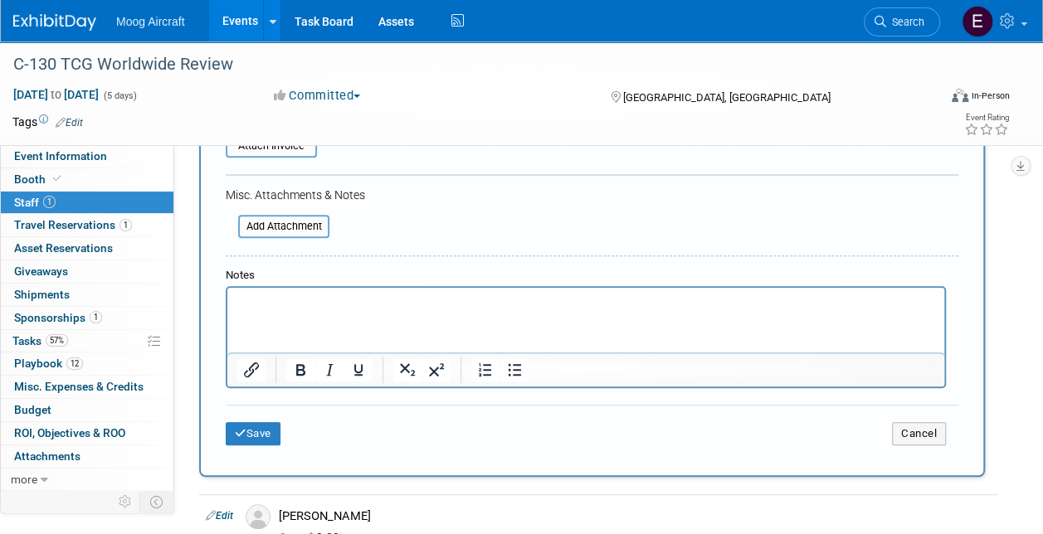
scroll to position [415, 0]
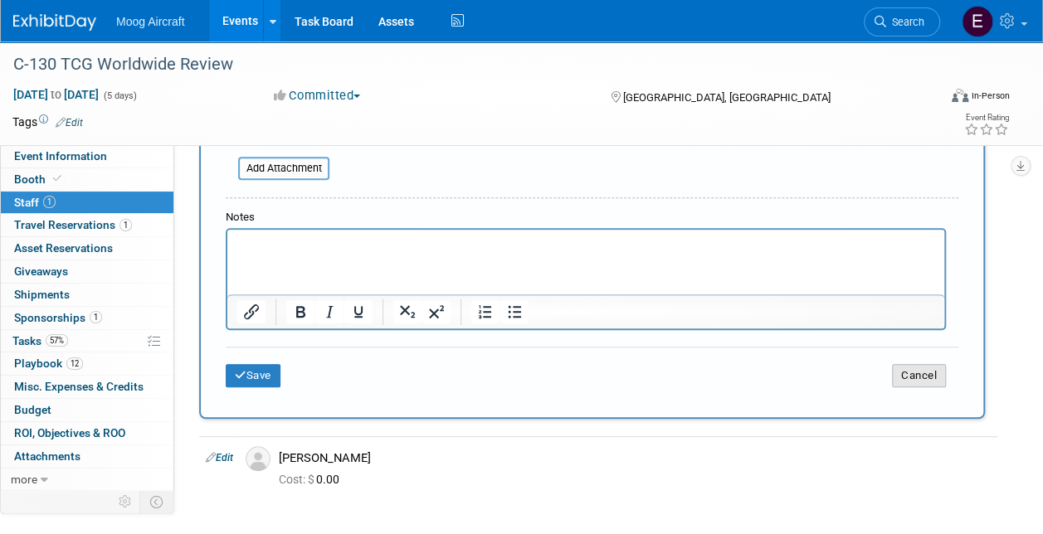
click at [928, 378] on button "Cancel" at bounding box center [919, 375] width 54 height 23
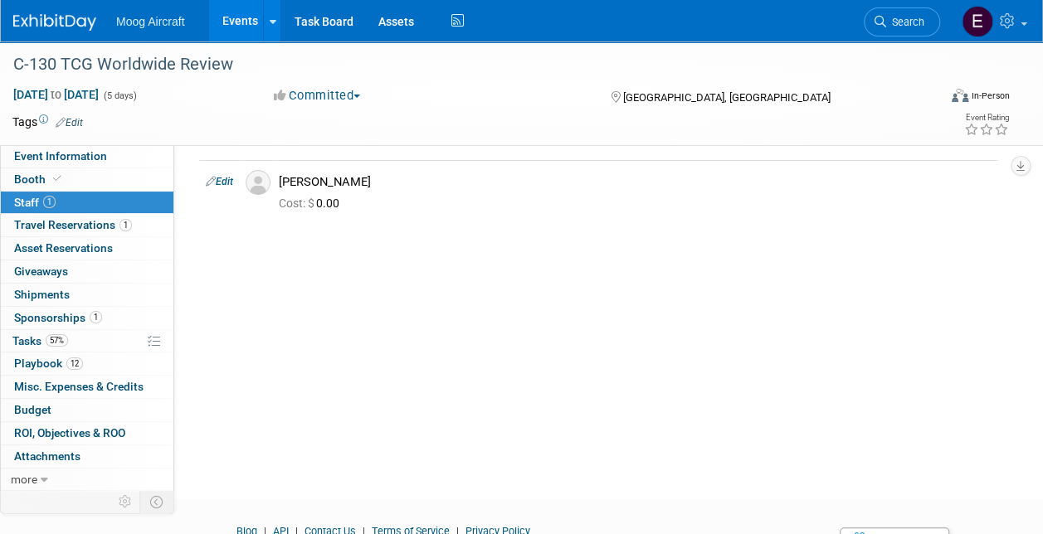
scroll to position [0, 0]
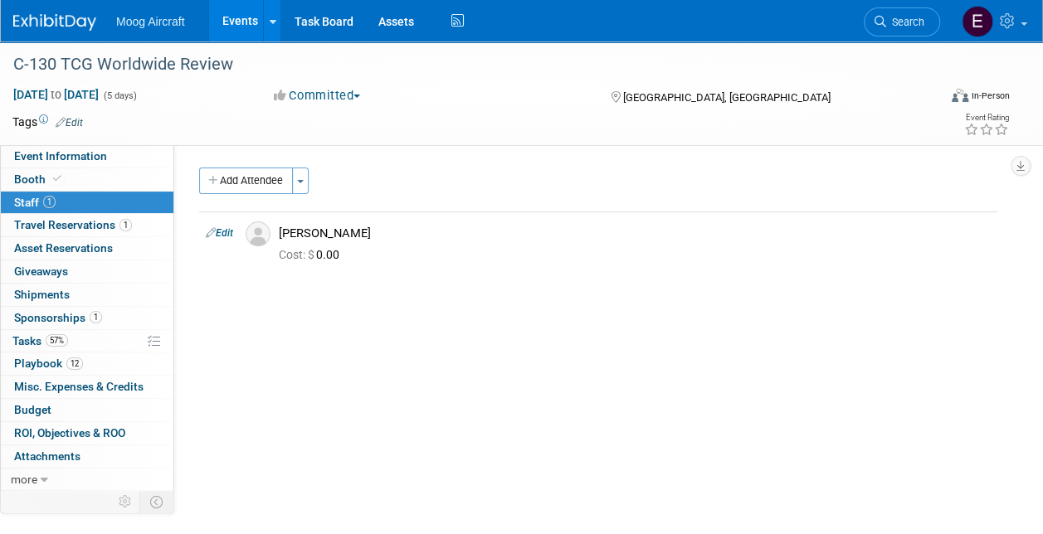
click at [212, 179] on icon "button" at bounding box center [214, 181] width 12 height 11
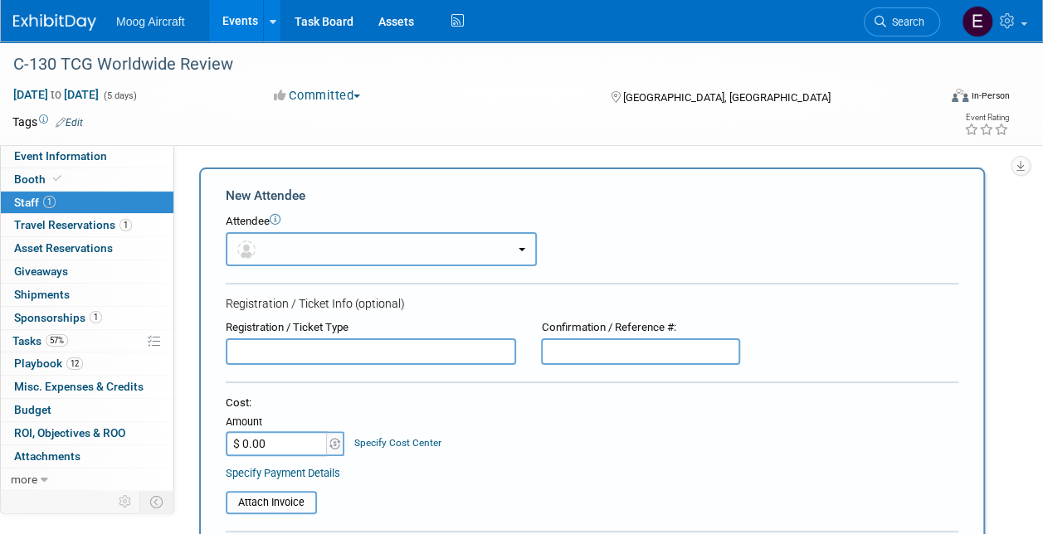
click at [309, 241] on button "button" at bounding box center [381, 249] width 311 height 34
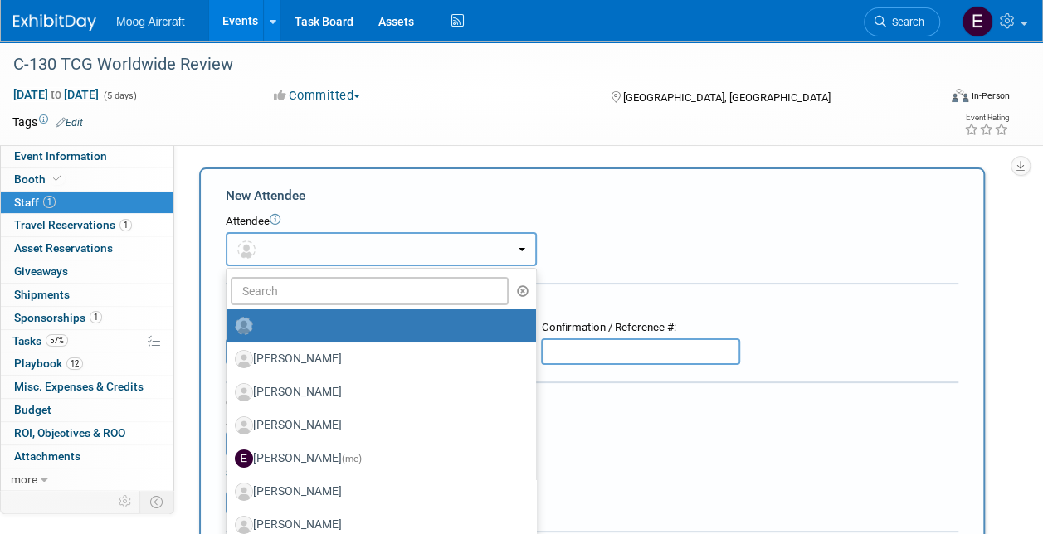
radio input "false"
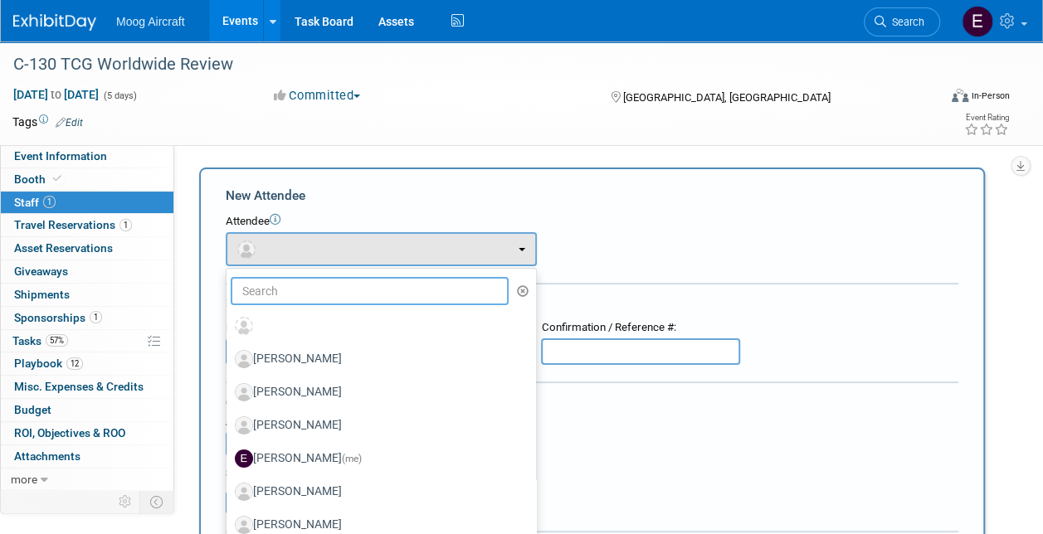
click at [317, 295] on input "text" at bounding box center [370, 291] width 278 height 28
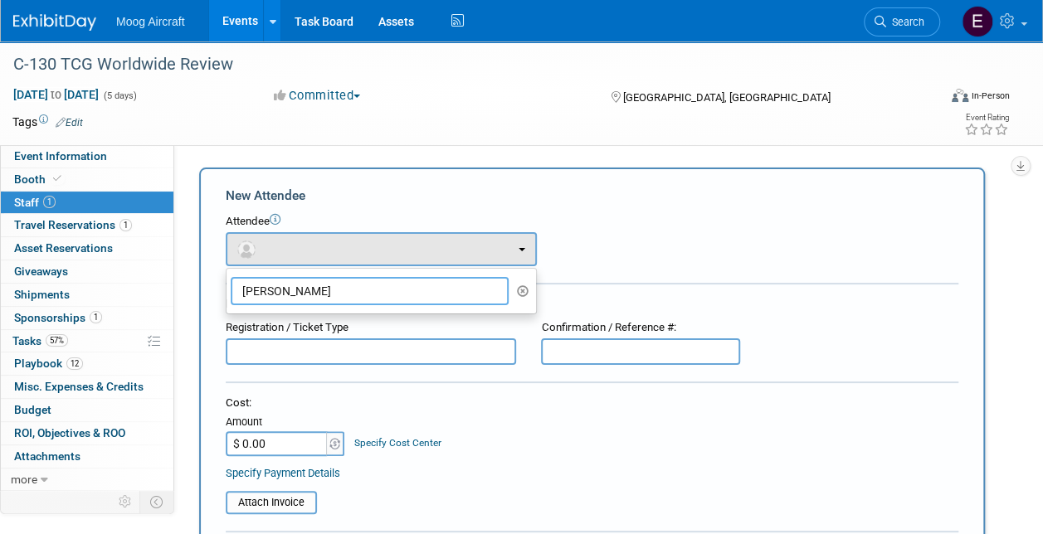
type input "[PERSON_NAME]"
click at [708, 270] on form "New Attendee Attendee <img src="[URL][DOMAIN_NAME]" style="width: 22px; height:…" at bounding box center [592, 501] width 733 height 628
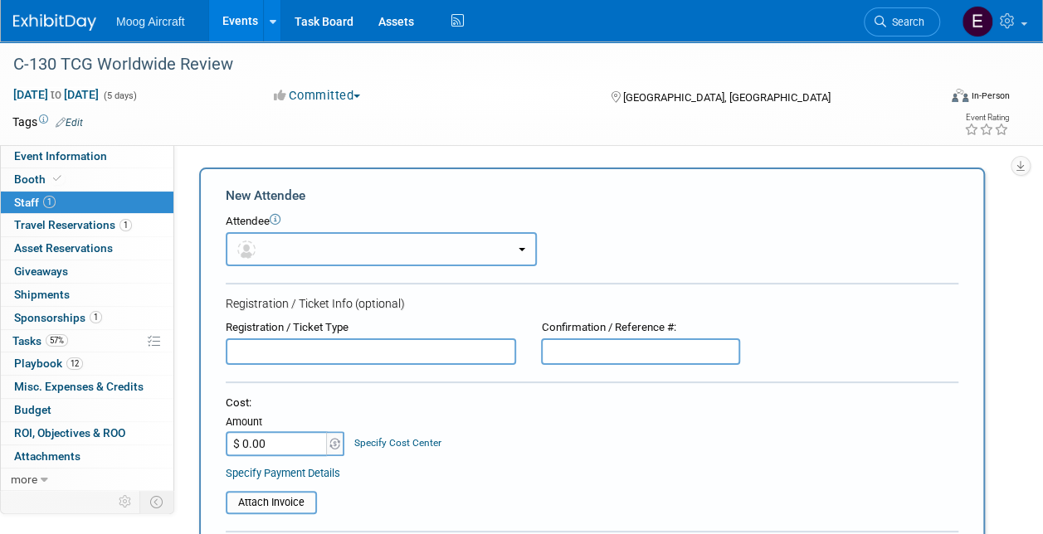
click at [426, 242] on button "button" at bounding box center [381, 249] width 311 height 34
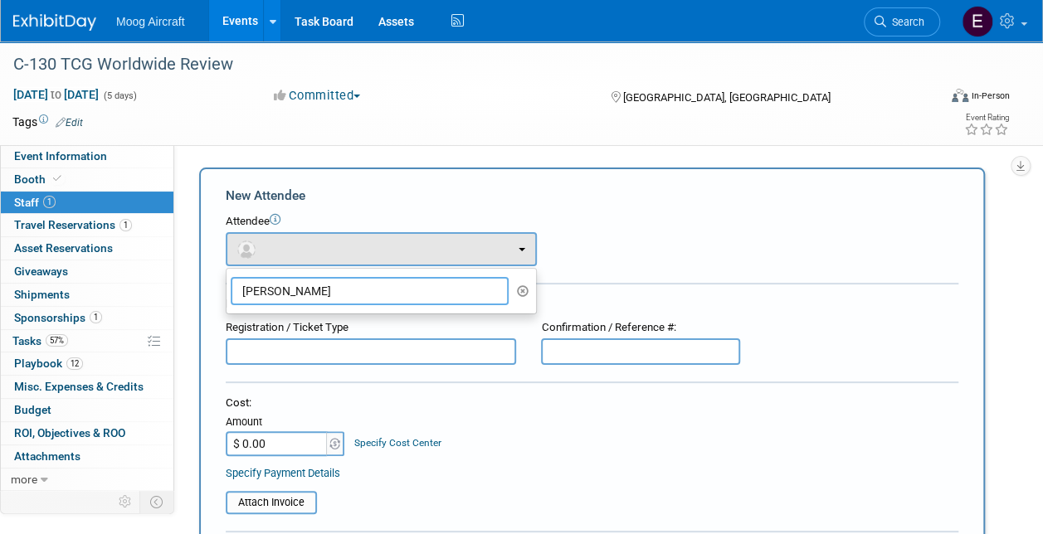
click at [413, 291] on input "[PERSON_NAME]" at bounding box center [370, 291] width 278 height 28
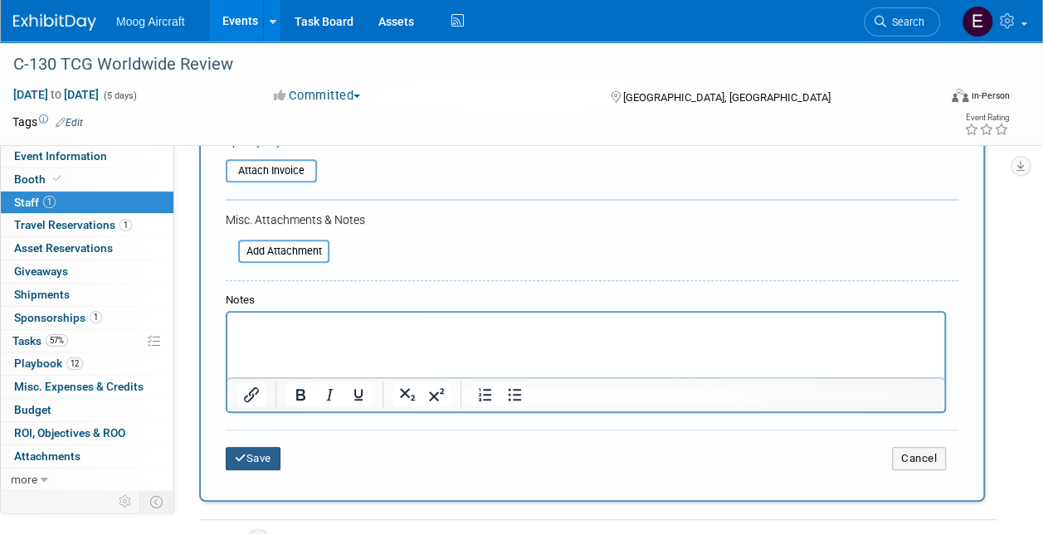
click at [265, 456] on button "Save" at bounding box center [253, 458] width 55 height 23
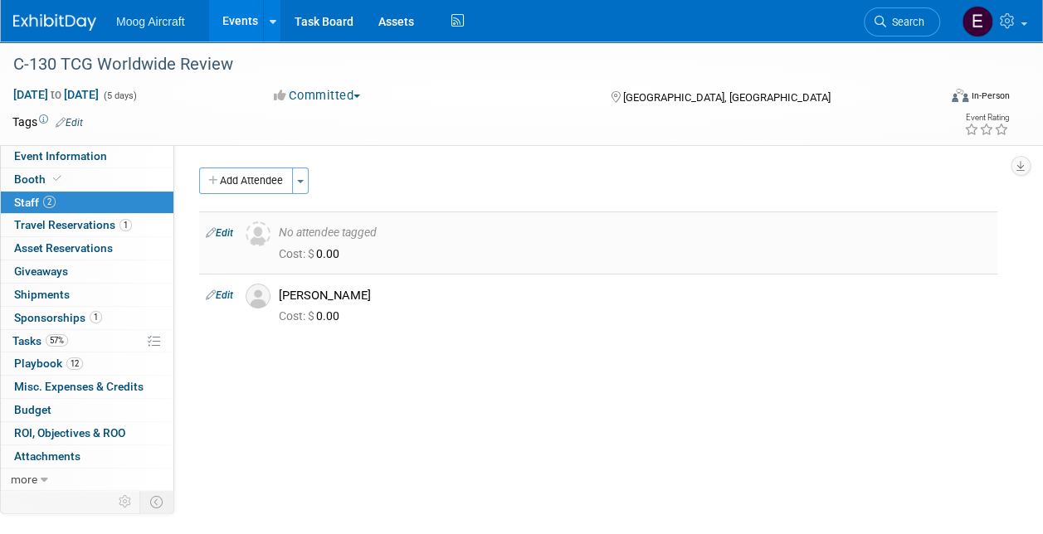
click at [375, 232] on div "No attendee tagged" at bounding box center [635, 233] width 712 height 15
click at [232, 234] on link "Edit" at bounding box center [219, 233] width 27 height 12
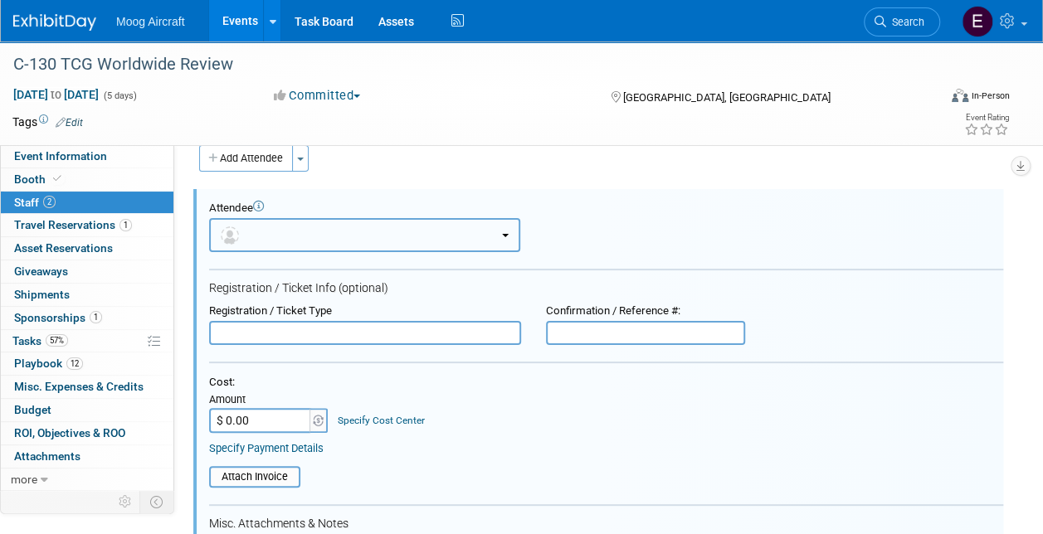
click at [310, 243] on button "button" at bounding box center [364, 235] width 311 height 34
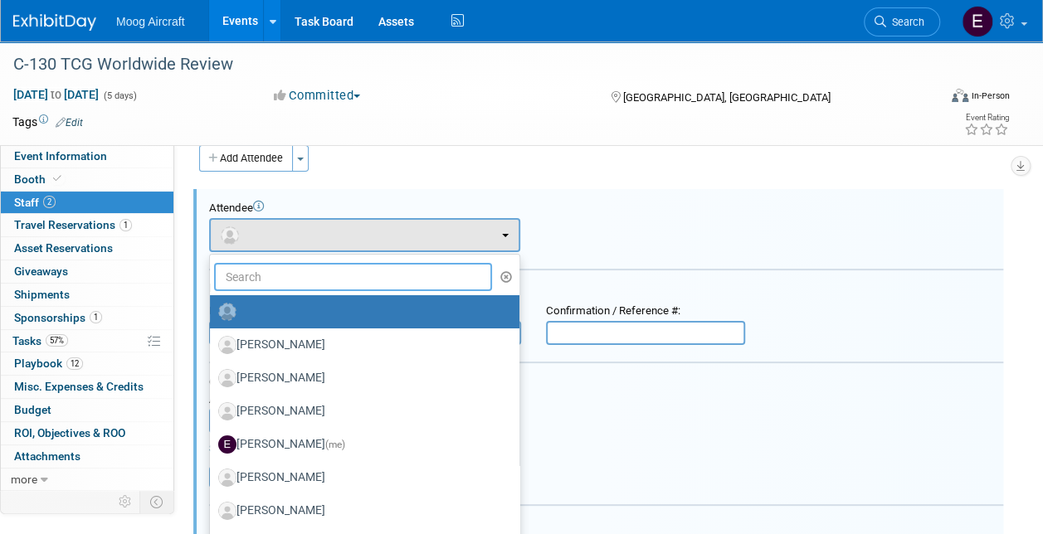
click at [306, 280] on input "text" at bounding box center [353, 277] width 278 height 28
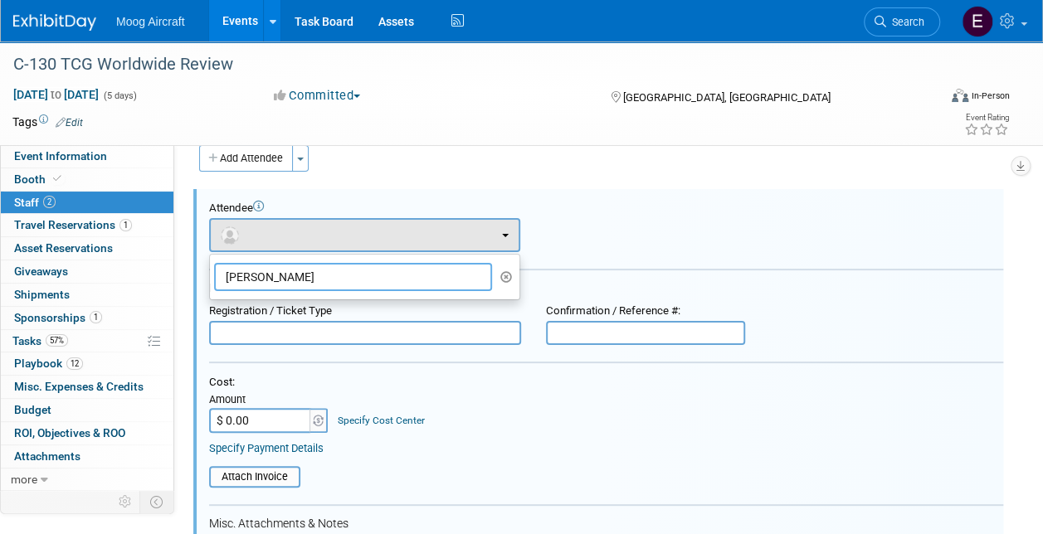
type input "[PERSON_NAME]"
click at [496, 283] on span at bounding box center [504, 277] width 24 height 28
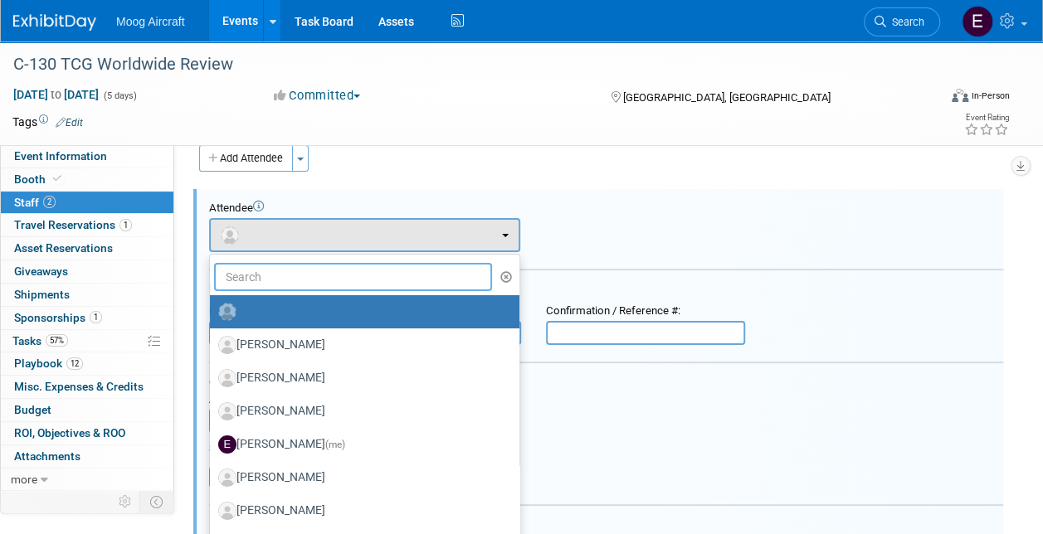
click at [393, 280] on input "text" at bounding box center [353, 277] width 278 height 28
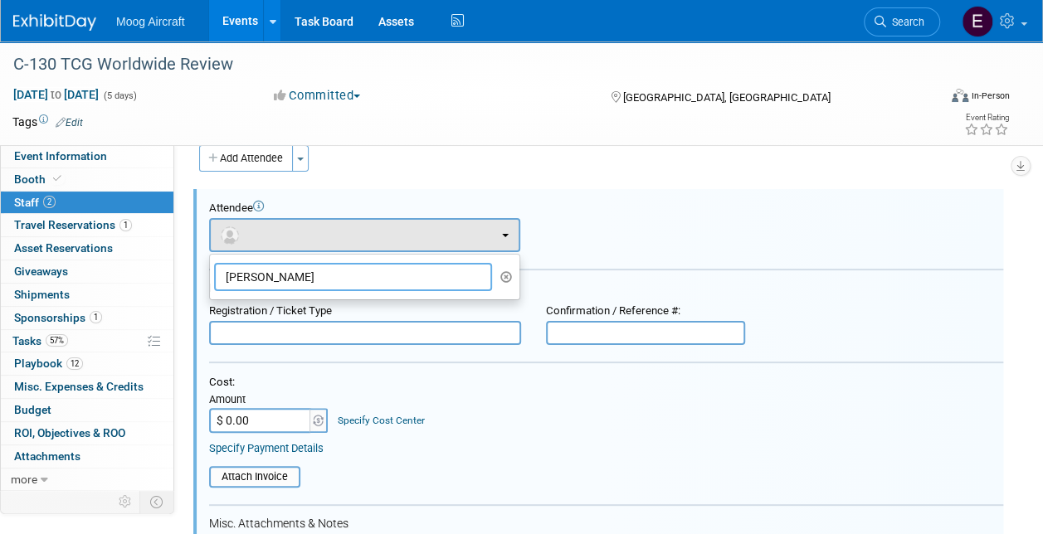
type input "[PERSON_NAME]"
click at [460, 421] on div "Cost: Amount $ 0.00 Specify Cost Center Cost Center -- Not Specified --" at bounding box center [606, 404] width 794 height 57
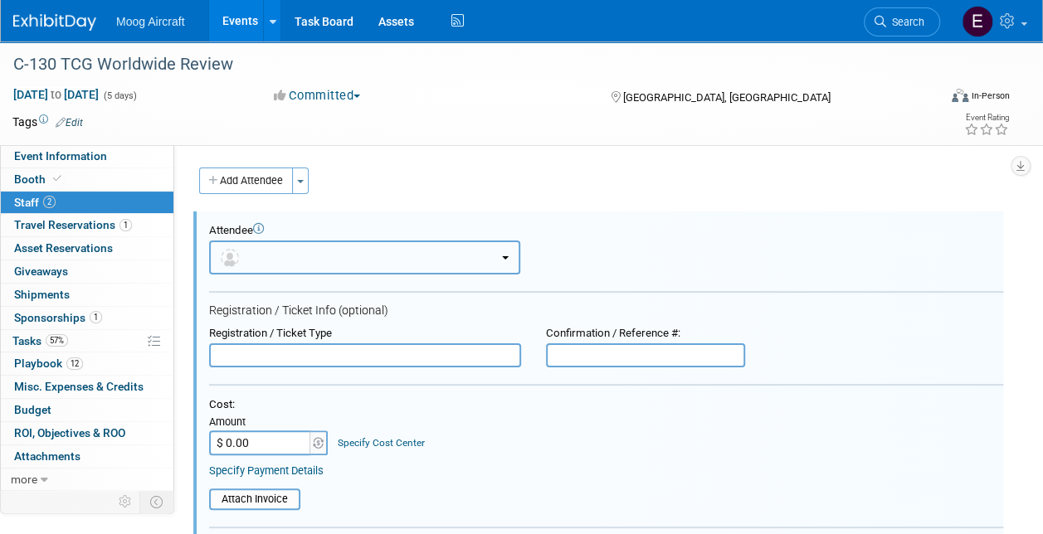
click at [339, 246] on button "button" at bounding box center [364, 258] width 311 height 34
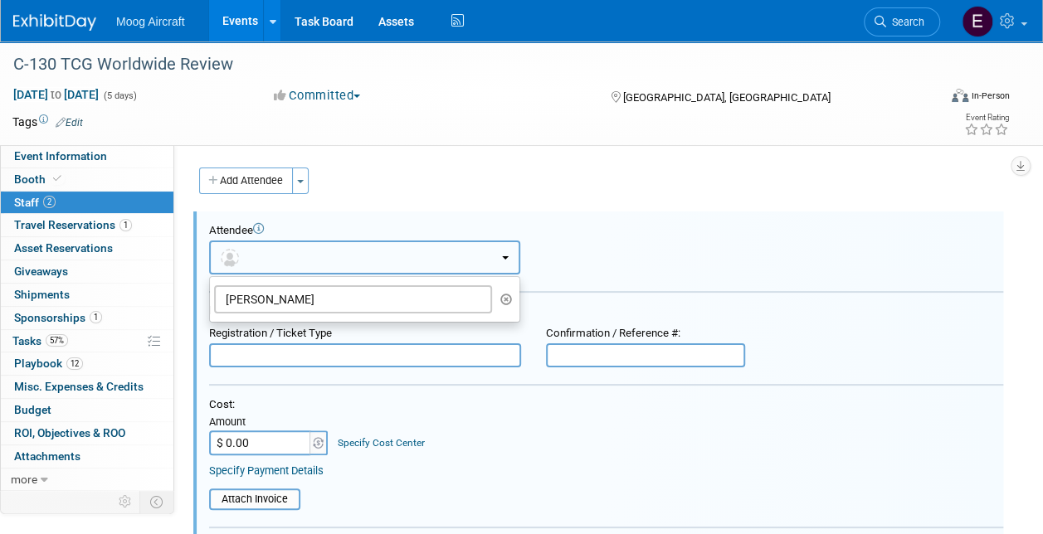
click at [342, 261] on button "button" at bounding box center [364, 258] width 311 height 34
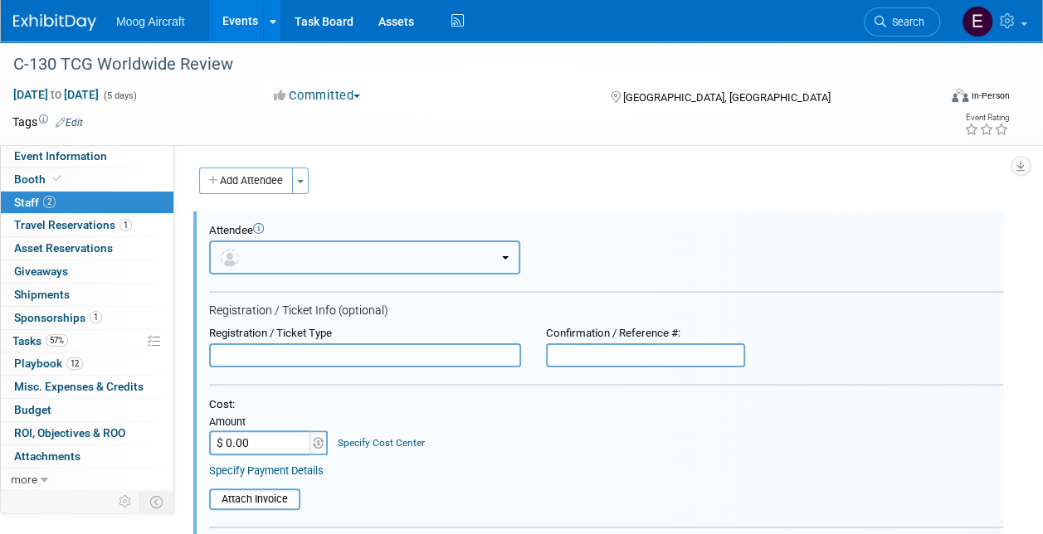
click at [342, 261] on button "button" at bounding box center [364, 258] width 311 height 34
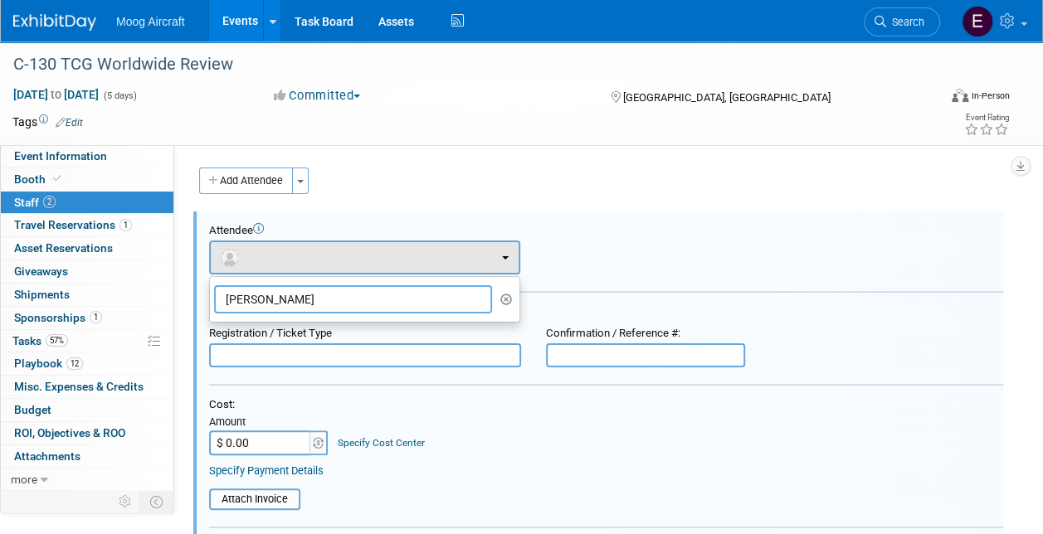
click at [339, 309] on input "[PERSON_NAME]" at bounding box center [353, 299] width 278 height 28
drag, startPoint x: 339, startPoint y: 307, endPoint x: 122, endPoint y: 271, distance: 219.5
click at [122, 271] on div "Event Information Event Info Booth Booth 2 Staff 2 Staff 1 Travel Reservations …" at bounding box center [521, 455] width 1043 height 829
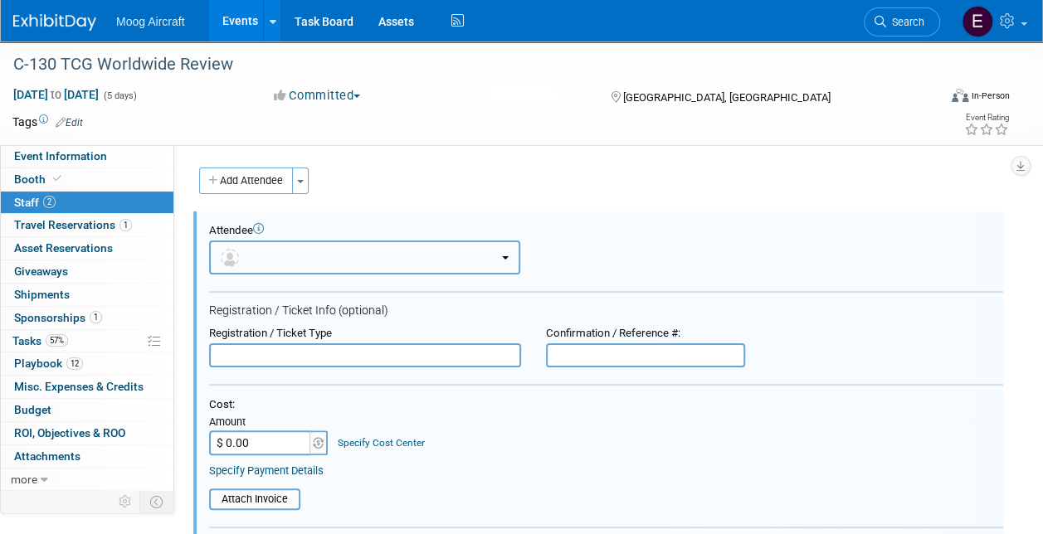
click at [502, 259] on b "button" at bounding box center [505, 257] width 7 height 3
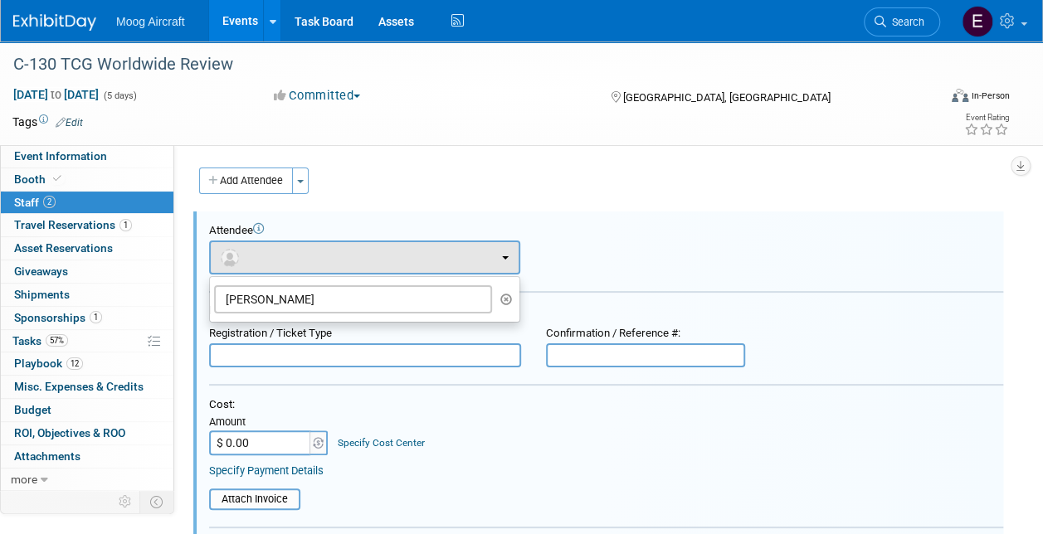
click at [500, 299] on icon "button" at bounding box center [506, 300] width 12 height 12
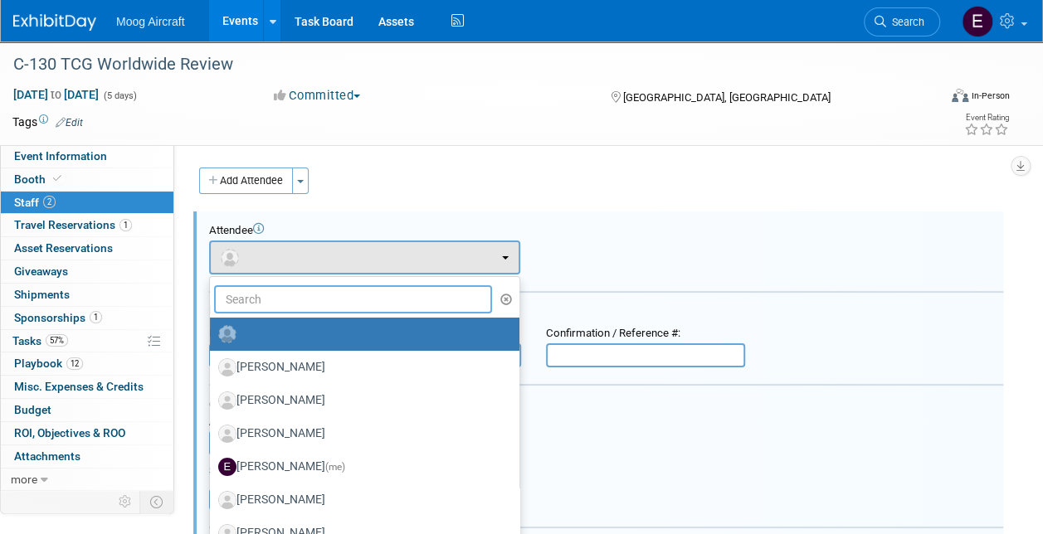
click at [367, 300] on input "text" at bounding box center [353, 299] width 278 height 28
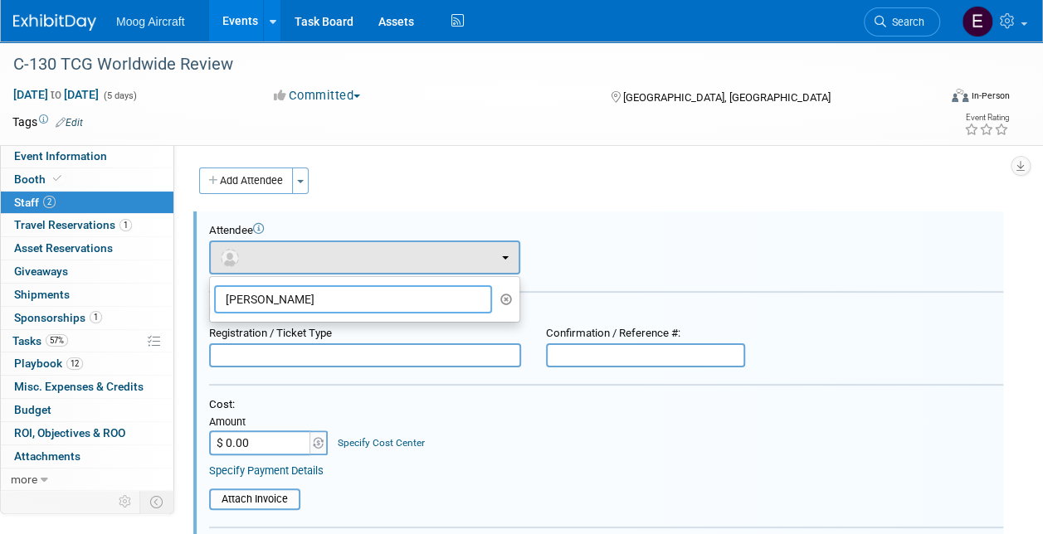
click at [367, 300] on input "[PERSON_NAME]" at bounding box center [353, 299] width 278 height 28
click at [384, 297] on input "[PERSON_NAME]" at bounding box center [353, 299] width 278 height 28
drag, startPoint x: 263, startPoint y: 295, endPoint x: 51, endPoint y: 288, distance: 211.7
click at [51, 288] on div "Event Information Event Info Booth Booth 2 Staff 2 Staff 1 Travel Reservations …" at bounding box center [521, 455] width 1043 height 829
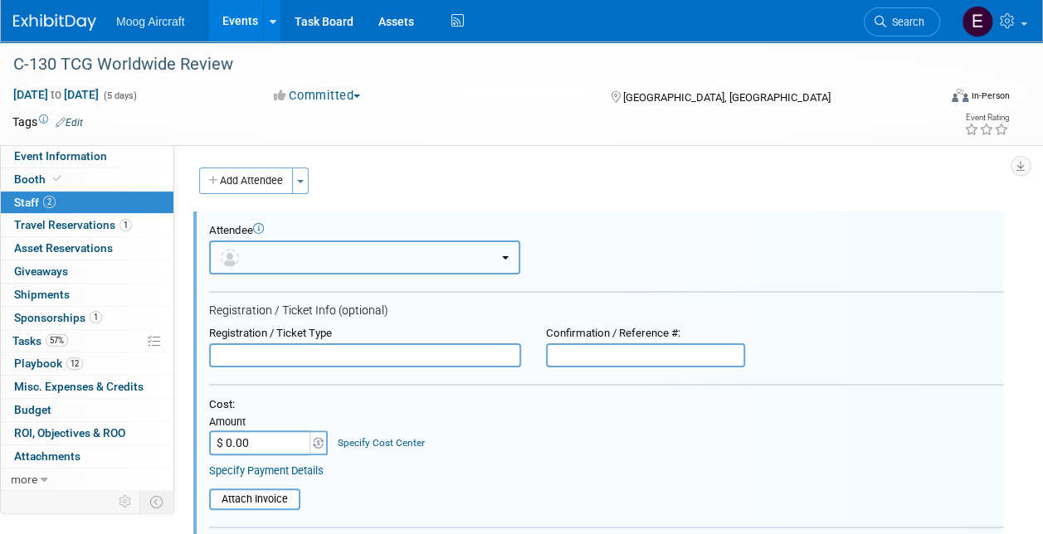
click at [334, 262] on button "button" at bounding box center [364, 258] width 311 height 34
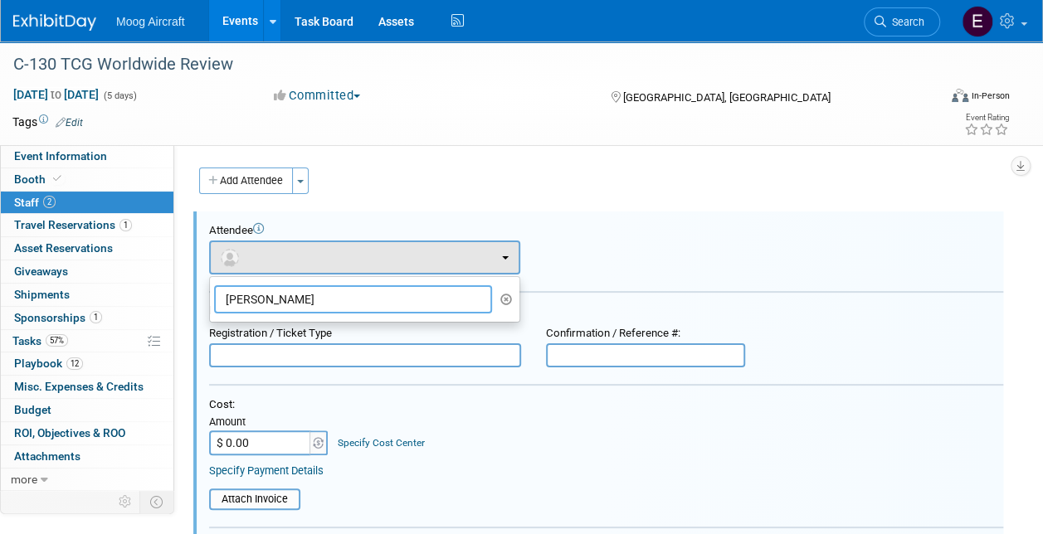
paste input "[EMAIL_ADDRESS][DOMAIN_NAME]"
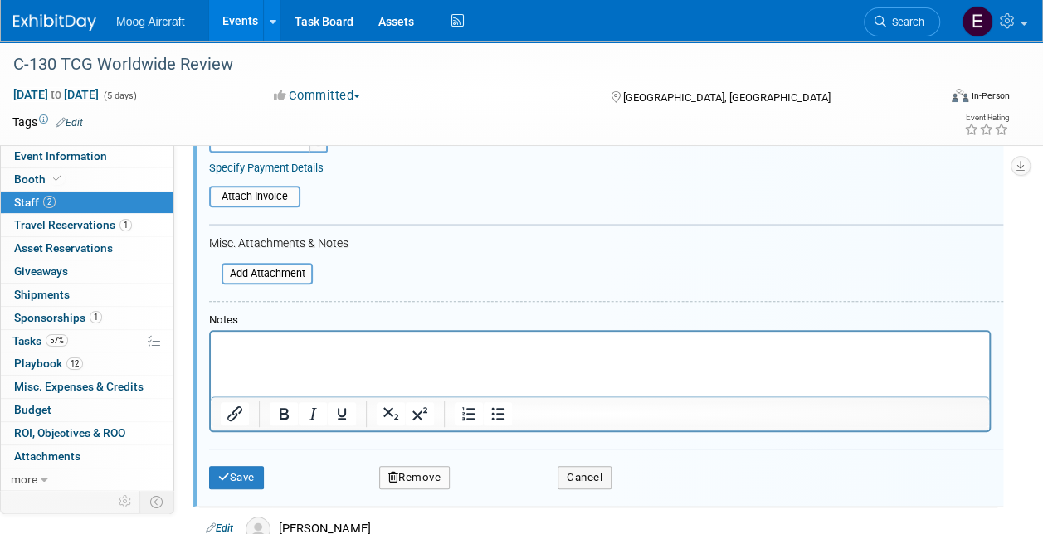
scroll to position [332, 0]
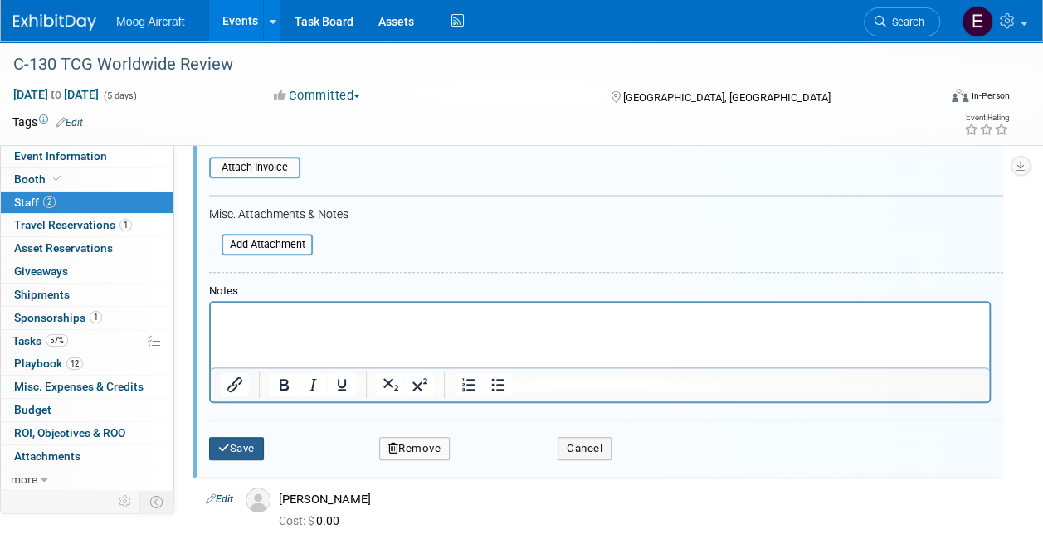
type input "[EMAIL_ADDRESS][DOMAIN_NAME]"
click at [231, 441] on button "Save" at bounding box center [236, 448] width 55 height 23
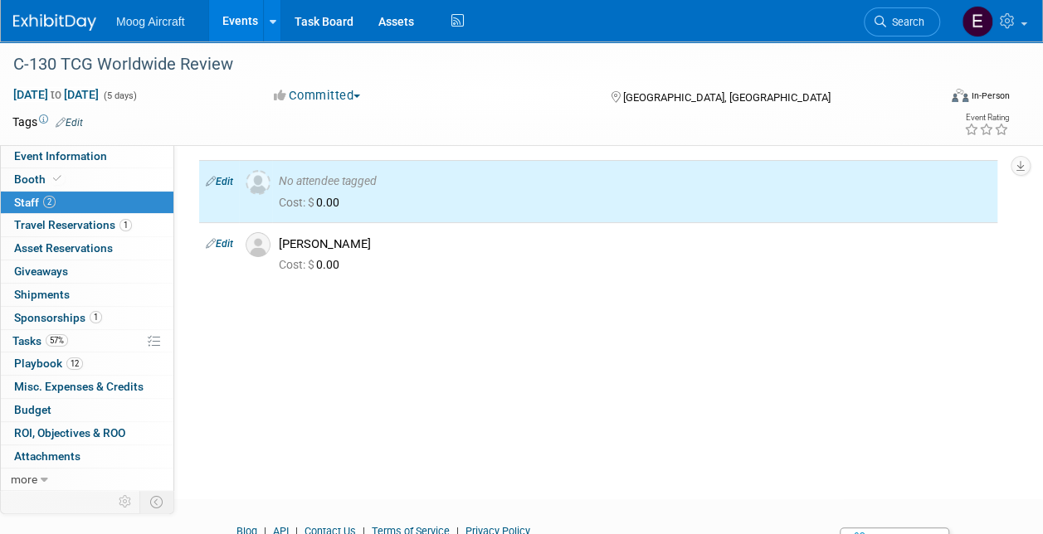
scroll to position [0, 0]
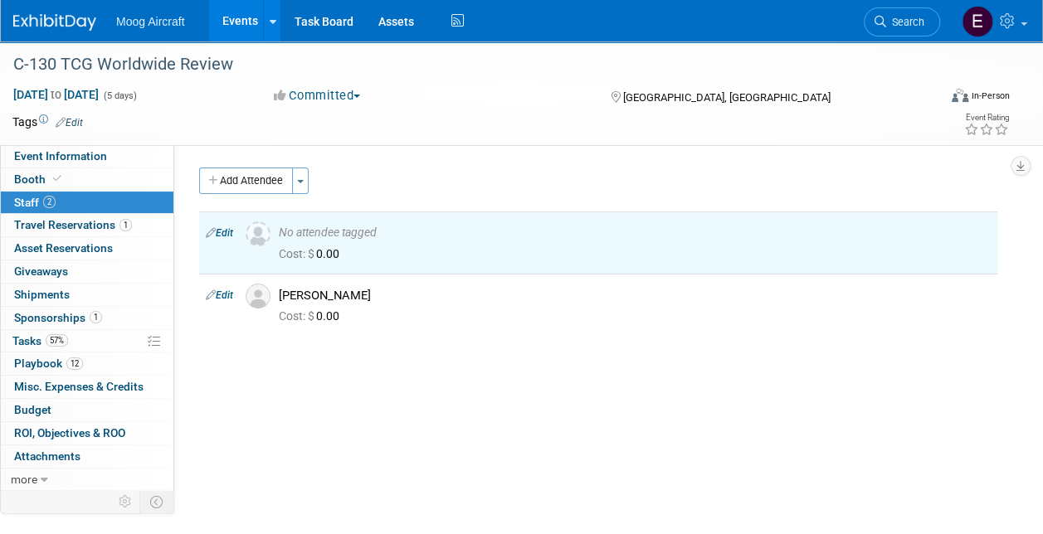
click at [417, 365] on div "Event Website: Edit [URL][DOMAIN_NAME] Event Venue Name: Caribe Royale Event Ve…" at bounding box center [591, 316] width 835 height 343
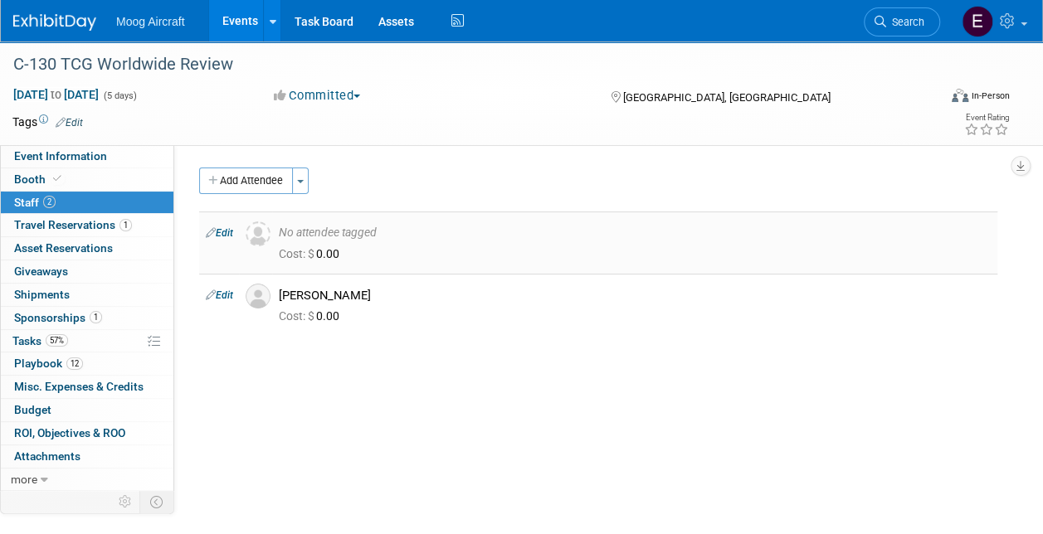
click at [265, 236] on img at bounding box center [258, 234] width 25 height 25
click at [315, 235] on div "No attendee tagged" at bounding box center [635, 233] width 712 height 15
click at [299, 191] on button "Toggle Dropdown" at bounding box center [300, 181] width 17 height 27
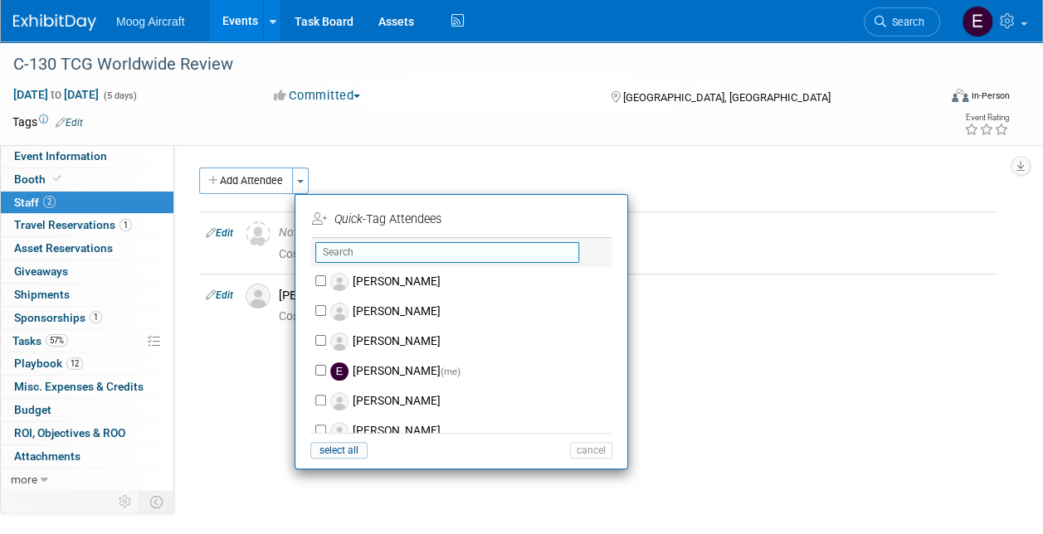
click at [351, 252] on input "text" at bounding box center [447, 252] width 264 height 21
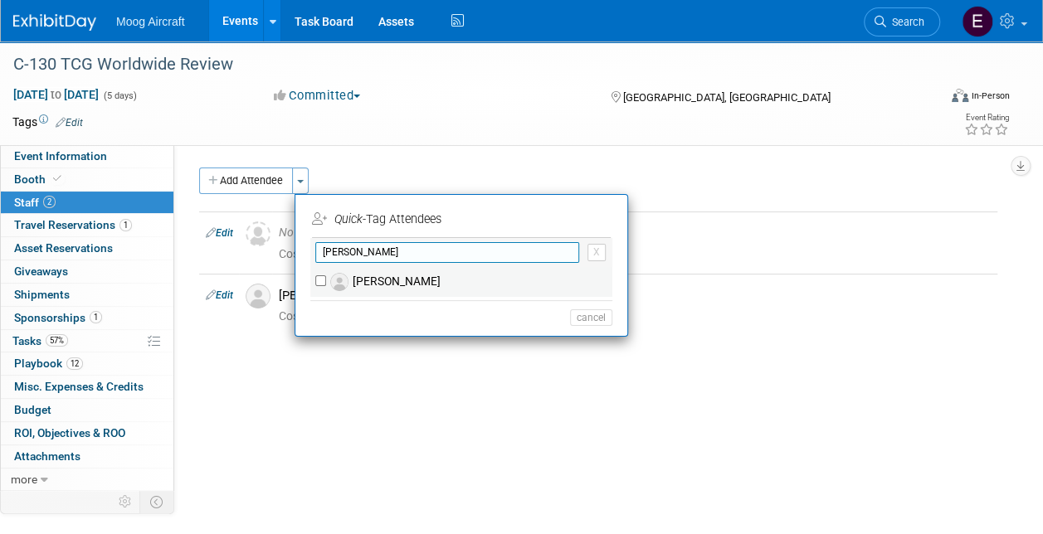
type input "[PERSON_NAME]"
click at [402, 290] on label "[PERSON_NAME]" at bounding box center [472, 282] width 292 height 30
click at [326, 286] on input "[PERSON_NAME]" at bounding box center [320, 280] width 11 height 11
checkbox input "true"
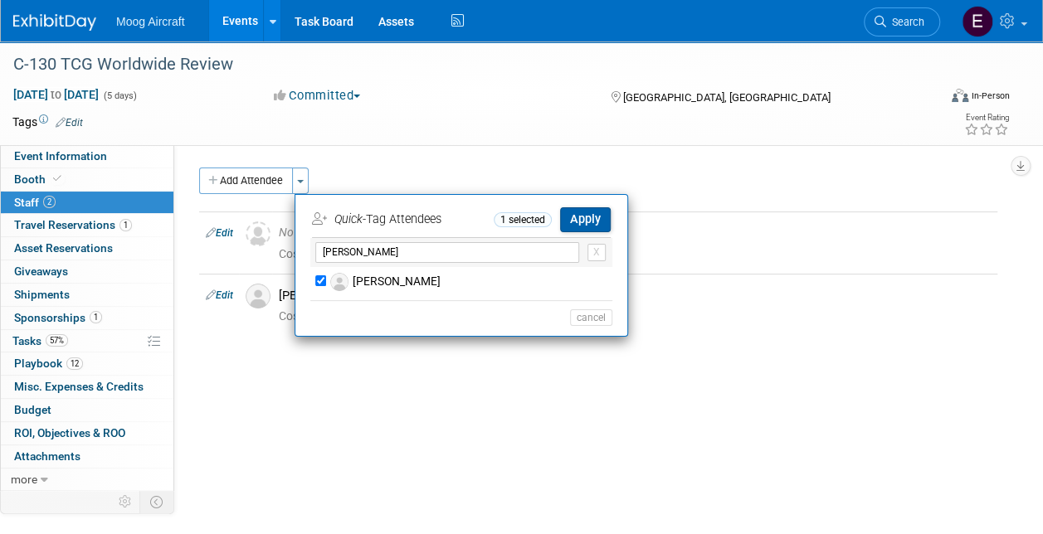
click at [597, 209] on button "Apply" at bounding box center [585, 219] width 51 height 24
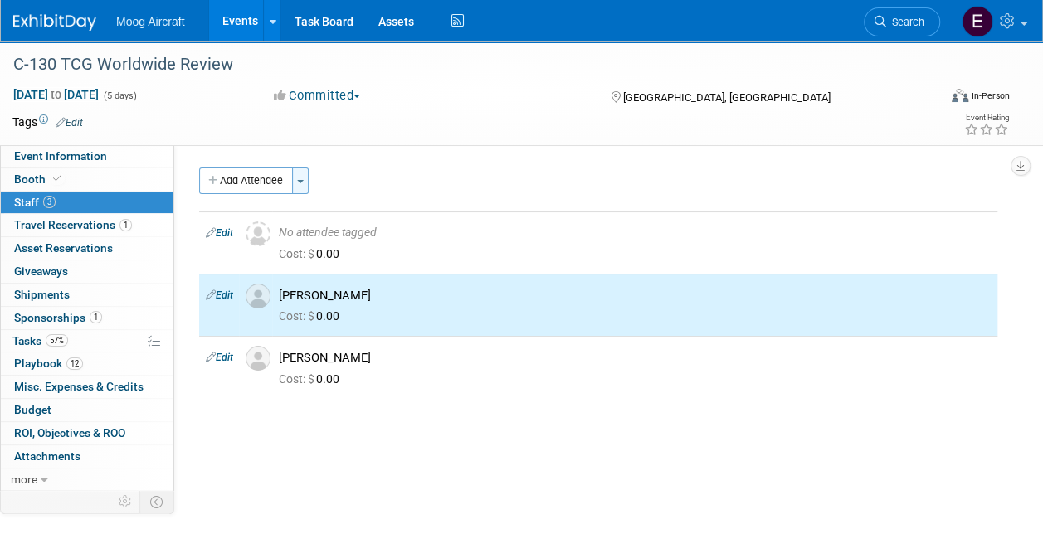
click at [304, 187] on button "Toggle Dropdown" at bounding box center [300, 181] width 17 height 27
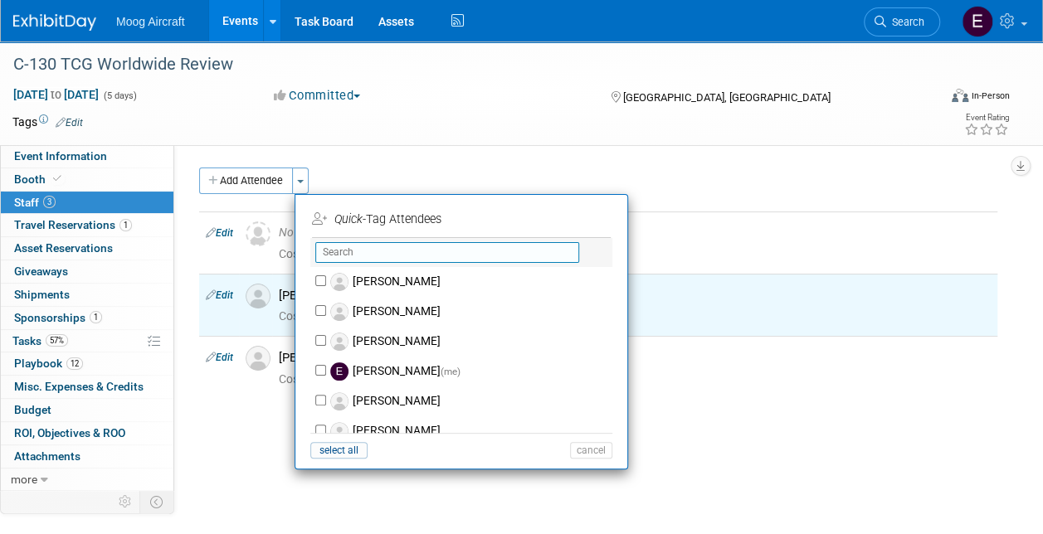
click at [350, 255] on input "text" at bounding box center [447, 252] width 264 height 21
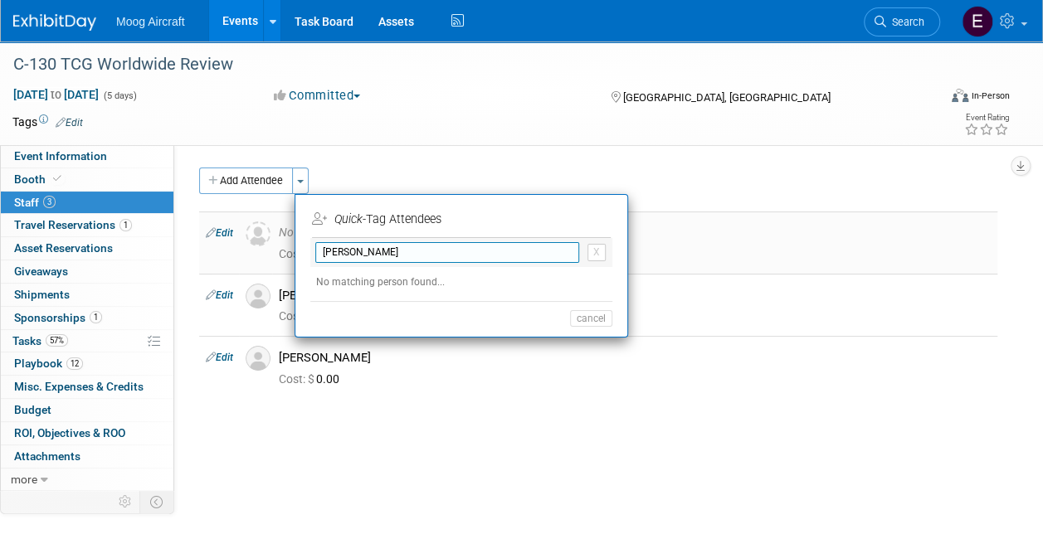
drag, startPoint x: 343, startPoint y: 252, endPoint x: 251, endPoint y: 256, distance: 92.2
click at [257, 256] on div "Add Attendee Toggle Dropdown Quick -Tag Attendees Apply [PERSON_NAME] X (me) ca…" at bounding box center [598, 283] width 798 height 231
type input "[PERSON_NAME]"
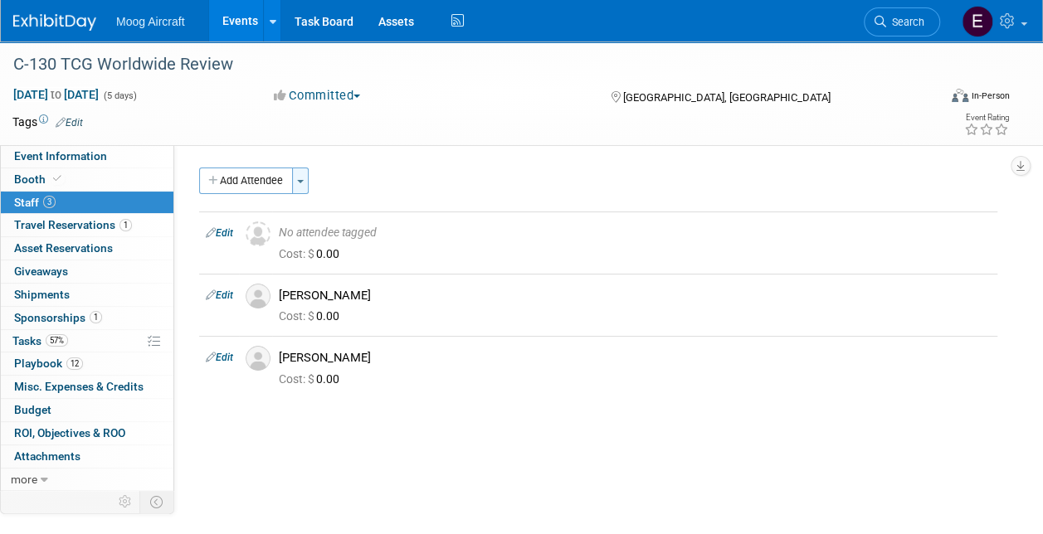
click at [305, 183] on button "Toggle Dropdown" at bounding box center [300, 181] width 17 height 27
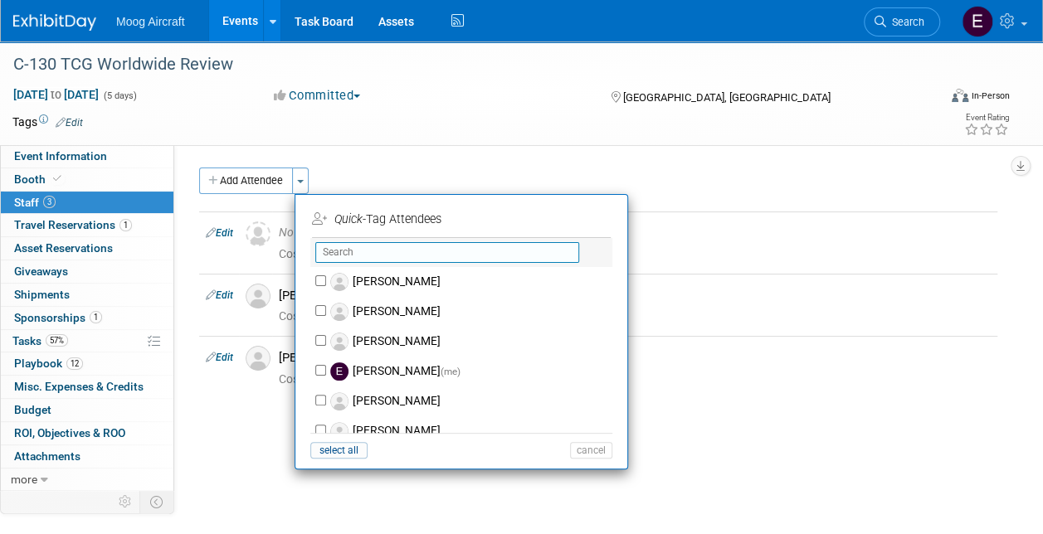
click at [377, 257] on input "text" at bounding box center [447, 252] width 264 height 21
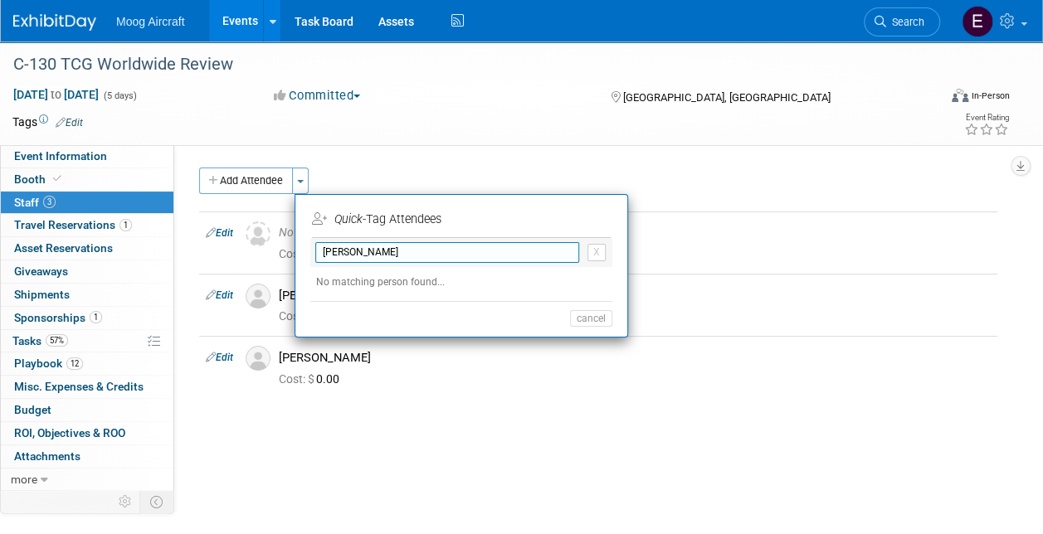
type input "[PERSON_NAME]"
click at [427, 216] on td "Quick -Tag Attendees" at bounding box center [459, 220] width 295 height 27
click at [348, 219] on icon "Quick" at bounding box center [348, 219] width 28 height 14
click at [324, 215] on icon at bounding box center [319, 219] width 15 height 12
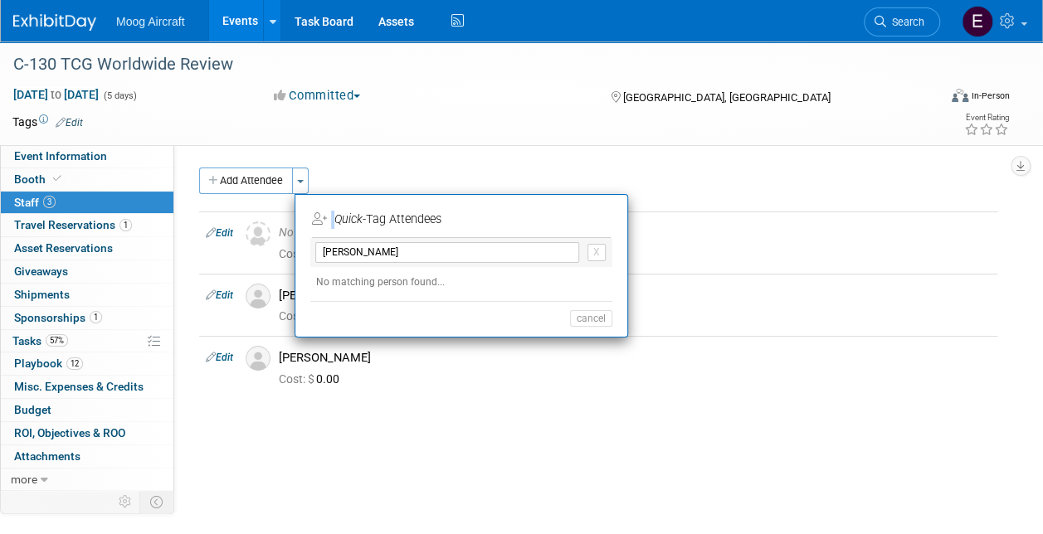
click at [324, 215] on icon at bounding box center [319, 219] width 15 height 12
click at [361, 260] on div "[PERSON_NAME] X" at bounding box center [461, 252] width 302 height 29
drag, startPoint x: 377, startPoint y: 246, endPoint x: 232, endPoint y: 254, distance: 144.6
click at [234, 251] on div "Add Attendee Toggle Dropdown Quick -Tag Attendees Apply [PERSON_NAME] X (me) se…" at bounding box center [598, 283] width 798 height 231
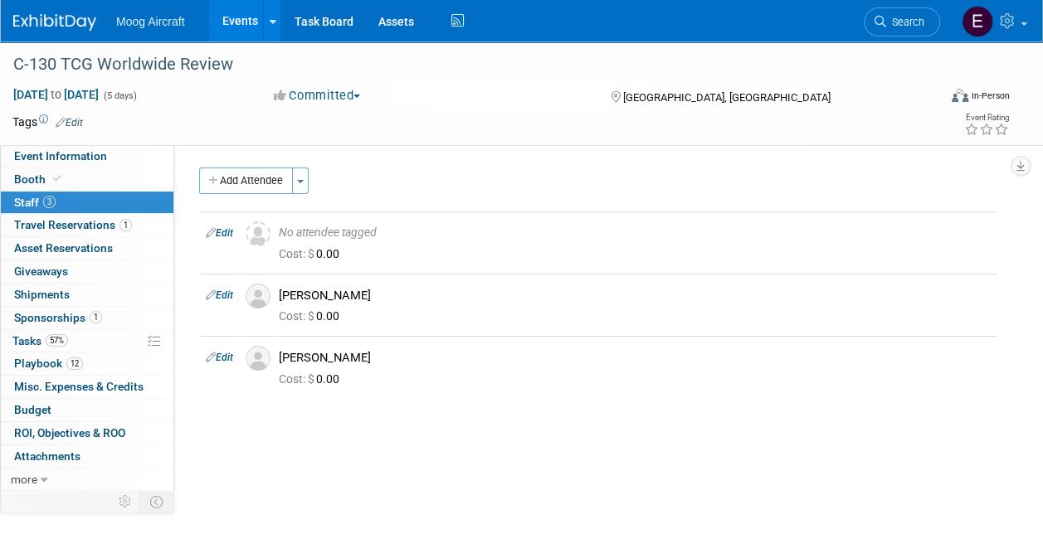
click at [463, 456] on div "Event Website: Edit [URL][DOMAIN_NAME] Event Venue Name: Caribe Royale Event Ve…" at bounding box center [591, 316] width 835 height 343
click at [211, 234] on icon at bounding box center [211, 232] width 10 height 17
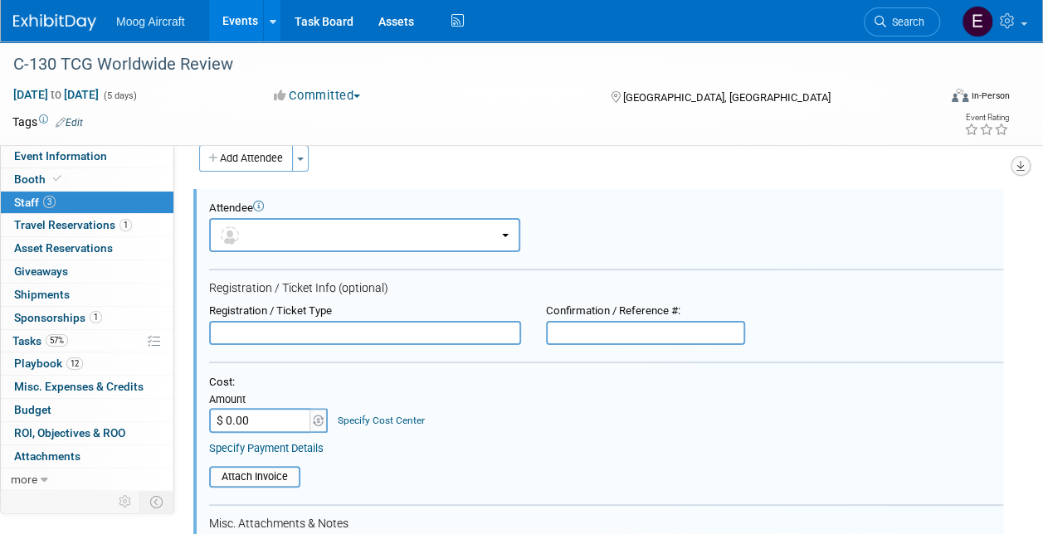
click at [1019, 170] on icon "button" at bounding box center [1020, 166] width 8 height 11
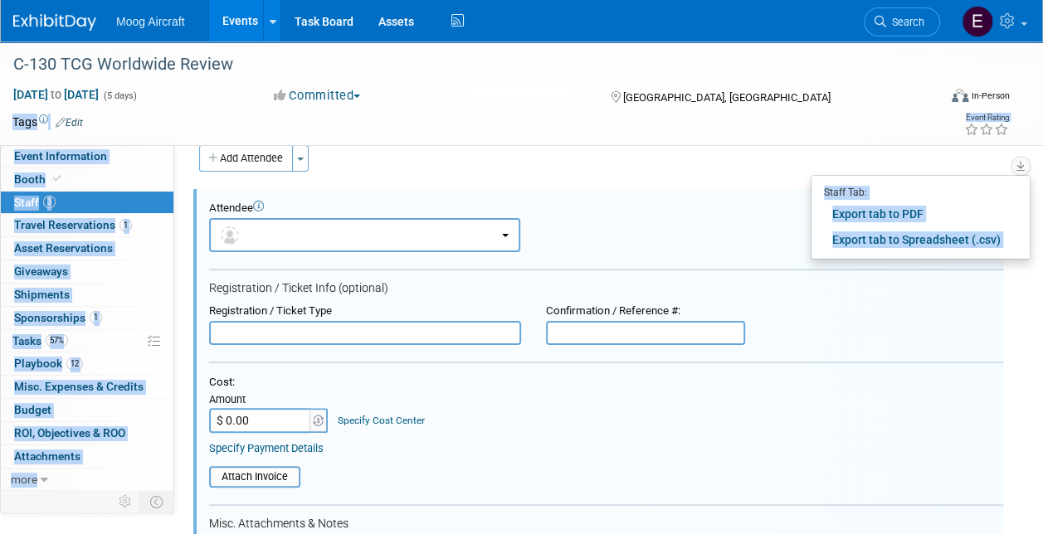
click at [729, 146] on div "C-130 TCG Worldwide Review [DATE] to [DATE] (5 days) [DATE] to [DATE] Committed…" at bounding box center [521, 481] width 1043 height 924
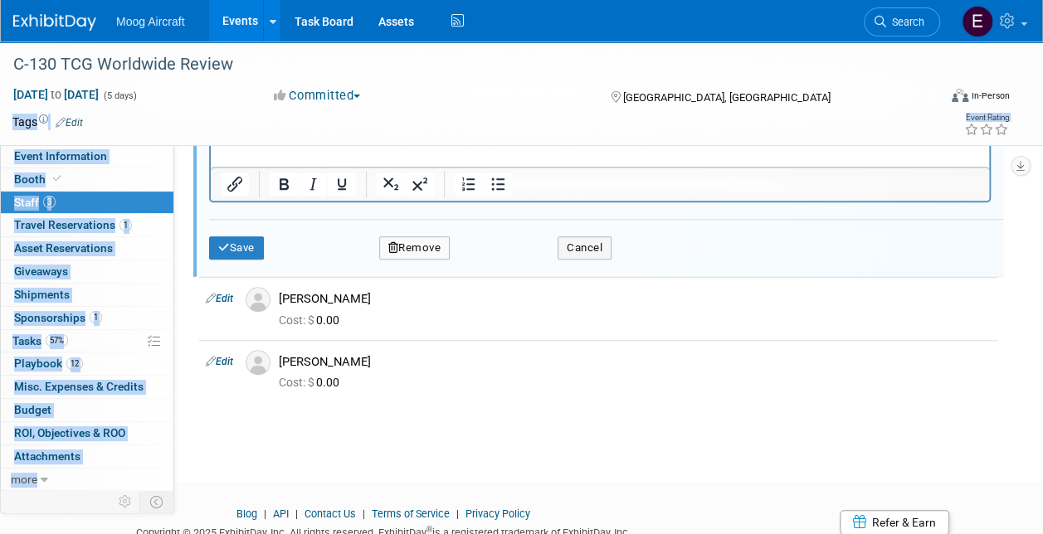
scroll to position [594, 0]
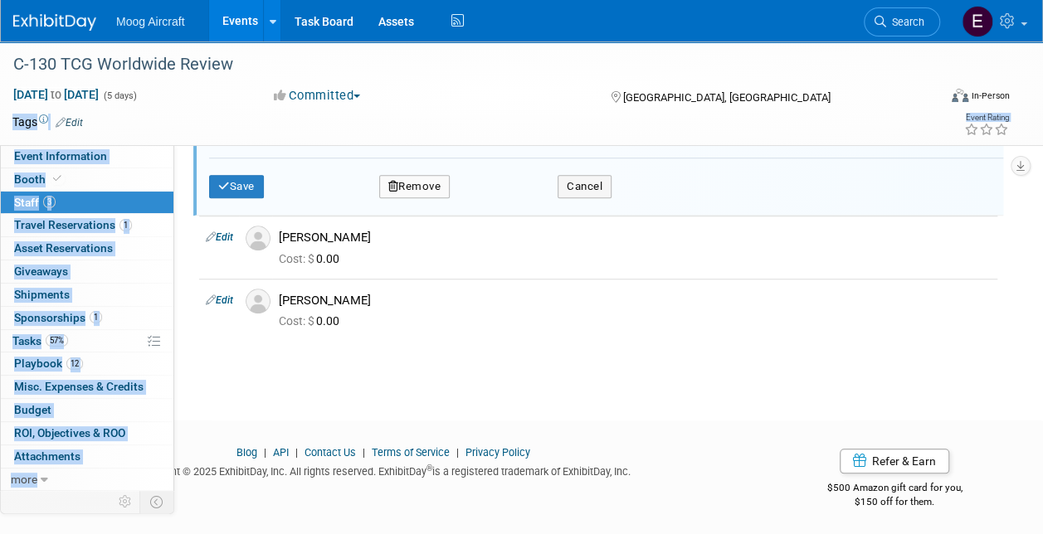
click at [441, 184] on button "Remove" at bounding box center [414, 186] width 71 height 23
click at [514, 204] on link "Yes" at bounding box center [505, 199] width 48 height 27
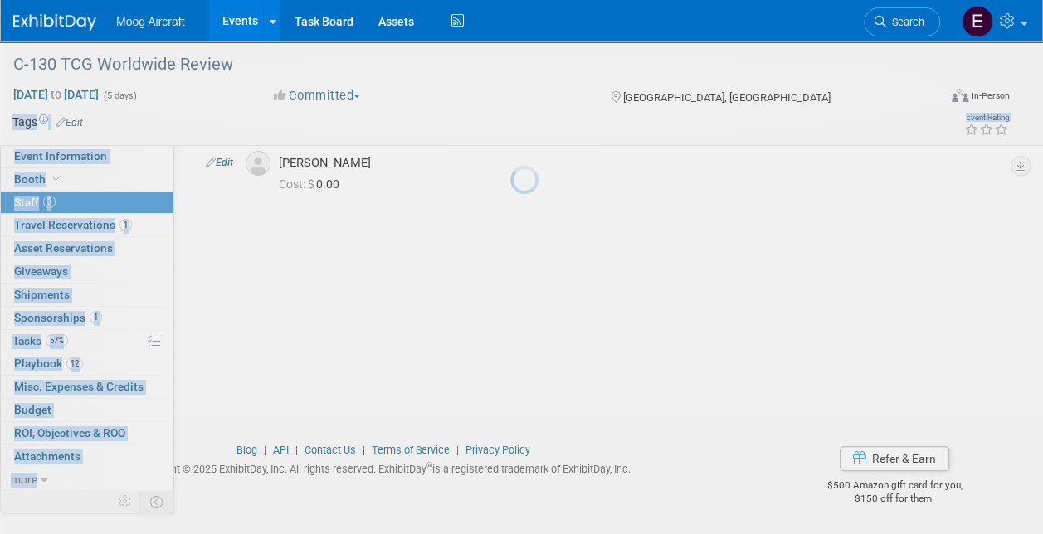
scroll to position [133, 0]
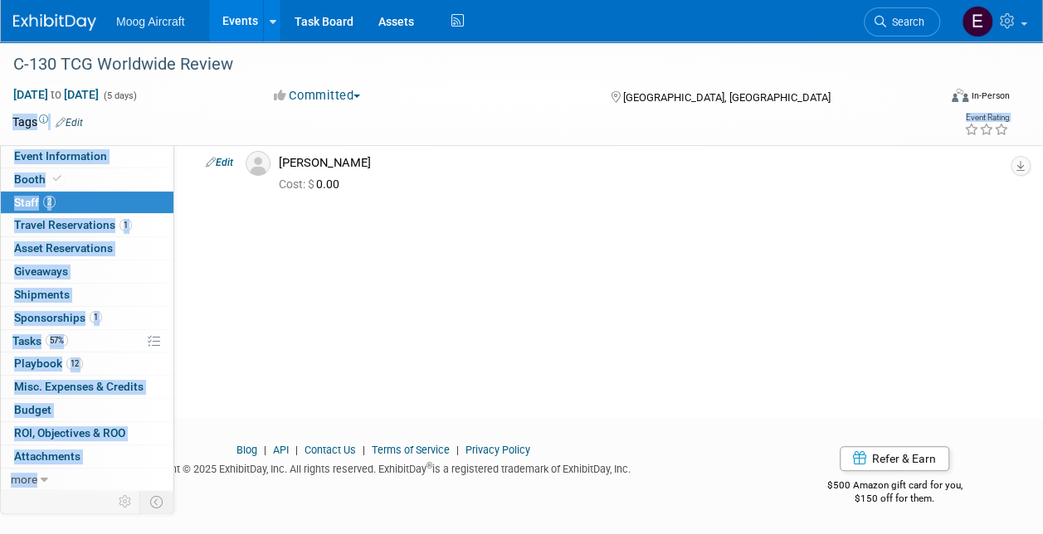
click at [485, 317] on div "Event Website: Edit [URL][DOMAIN_NAME] Event Venue Name: Caribe Royale Event Ve…" at bounding box center [591, 183] width 835 height 343
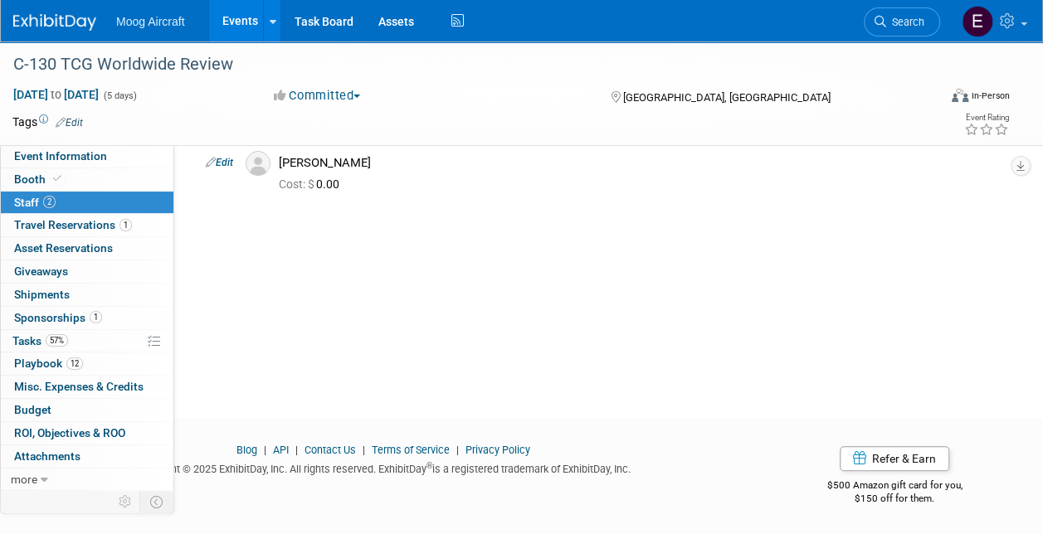
scroll to position [0, 0]
